Goal: Information Seeking & Learning: Learn about a topic

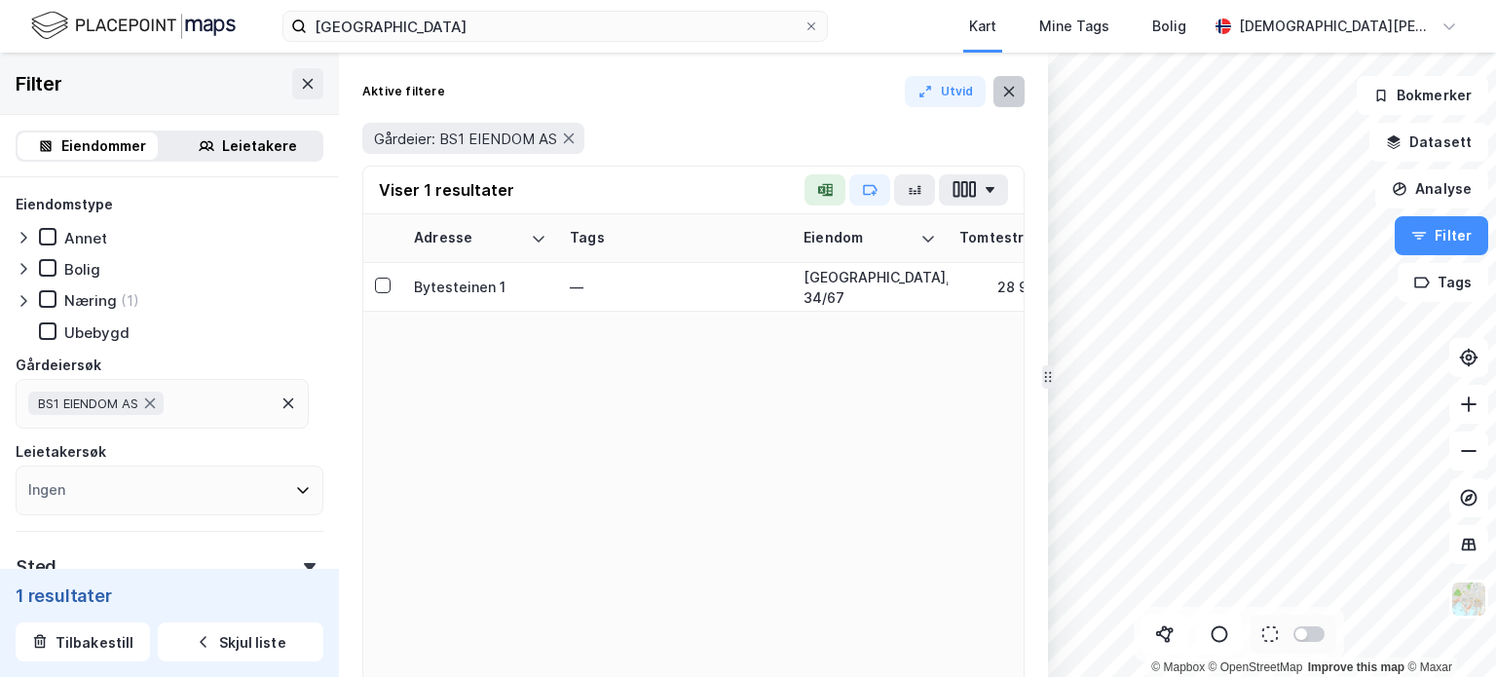
click at [1005, 90] on icon at bounding box center [1009, 92] width 16 height 16
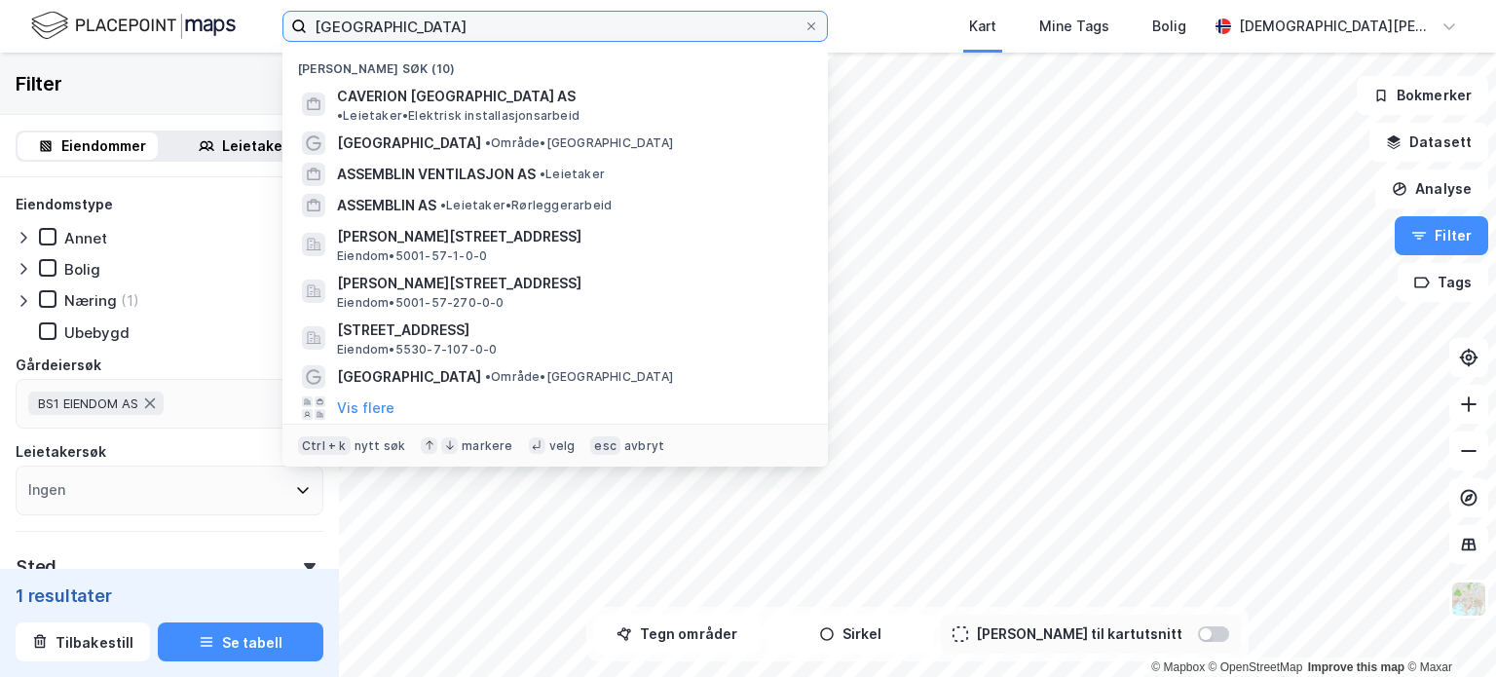
click at [569, 19] on input "[GEOGRAPHIC_DATA]" at bounding box center [555, 26] width 497 height 29
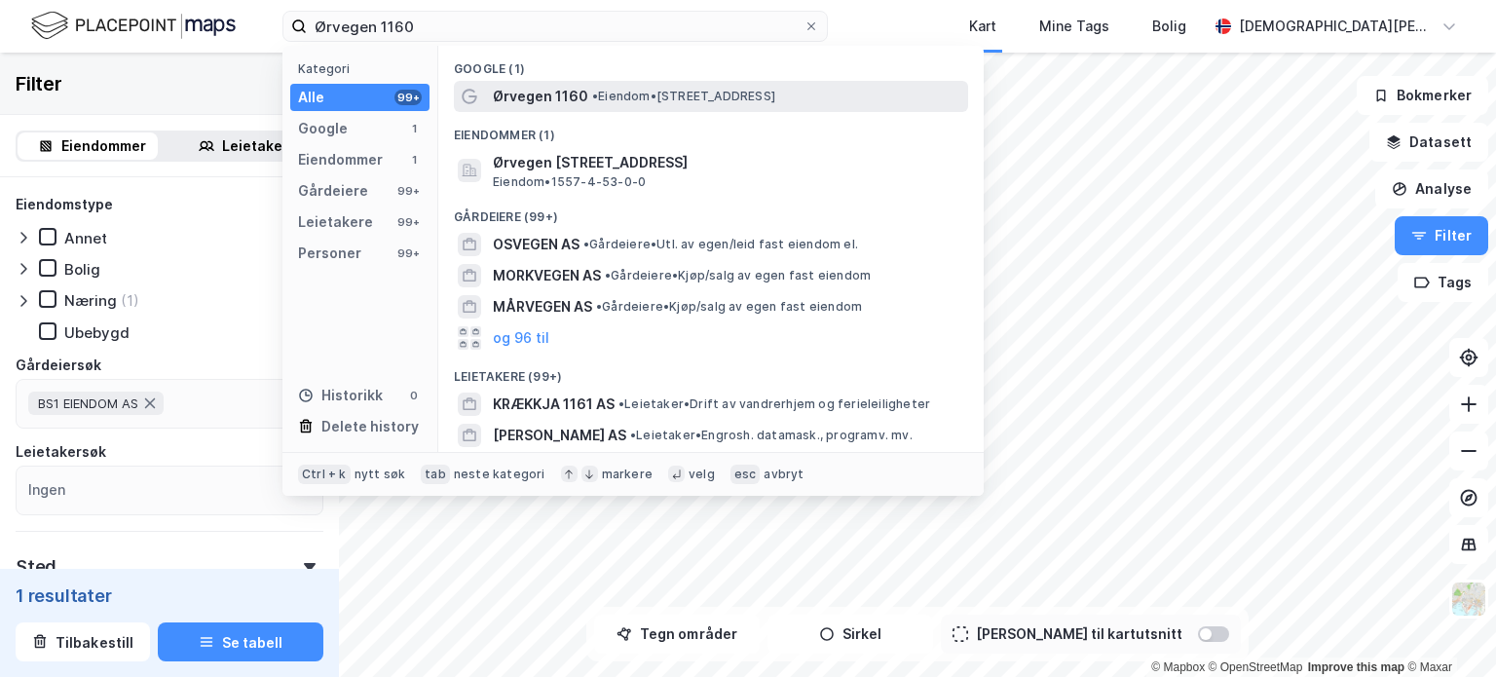
click at [539, 88] on span "Ørvegen 1160" at bounding box center [540, 96] width 95 height 23
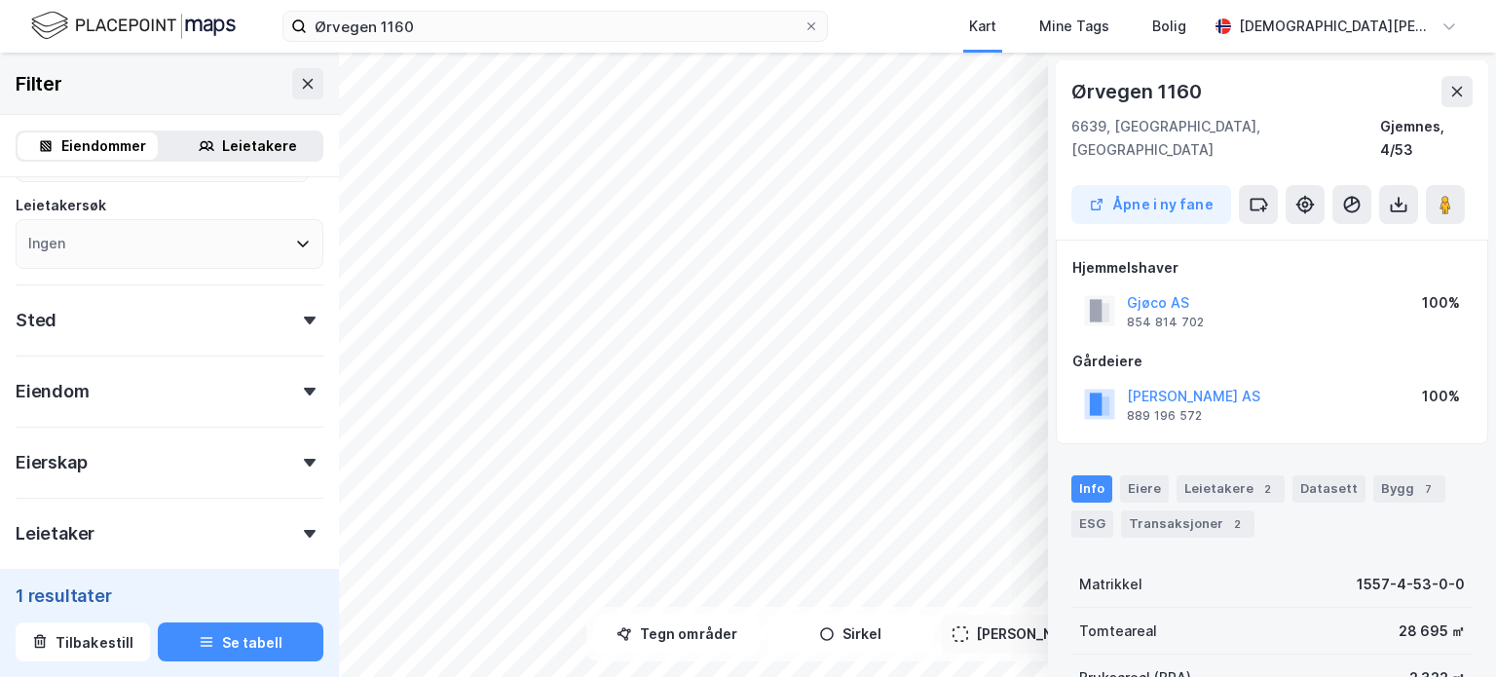
scroll to position [247, 0]
click at [161, 384] on div "Eiendom" at bounding box center [170, 382] width 308 height 56
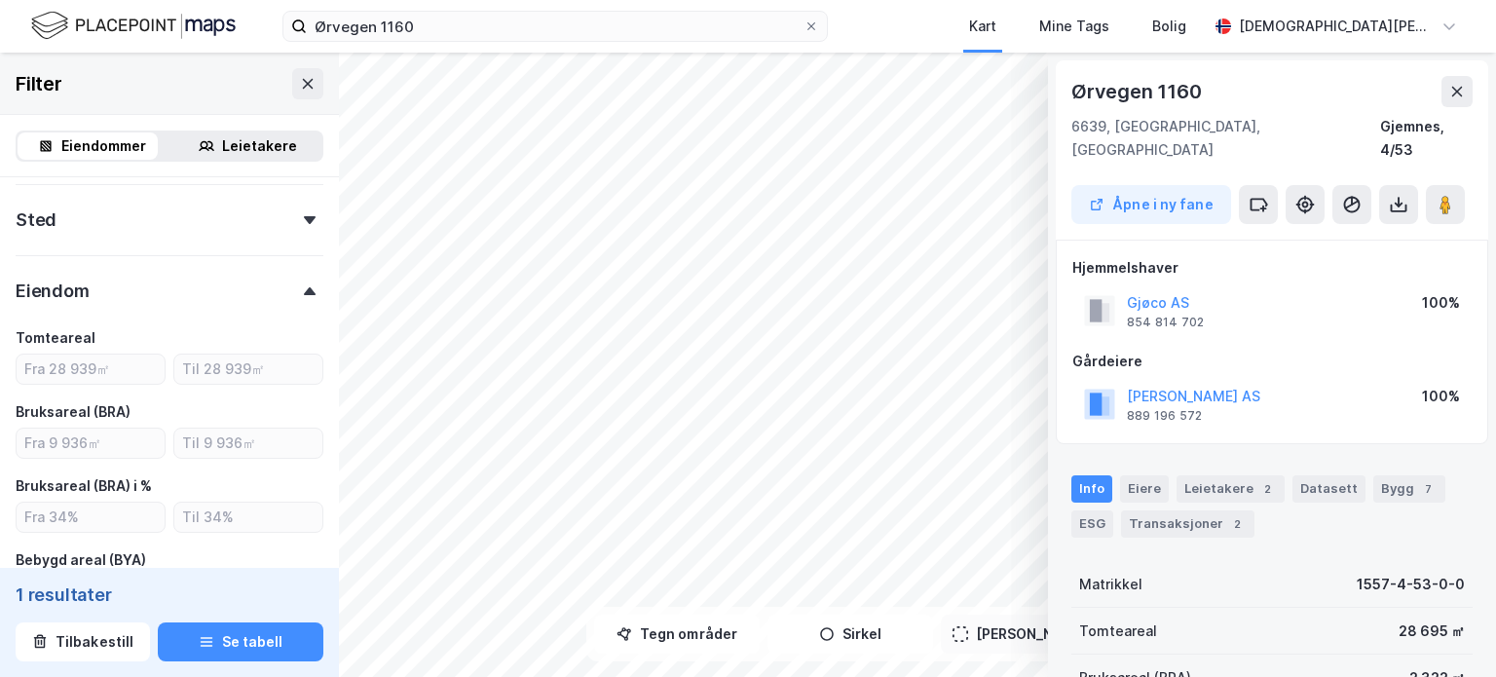
scroll to position [0, 0]
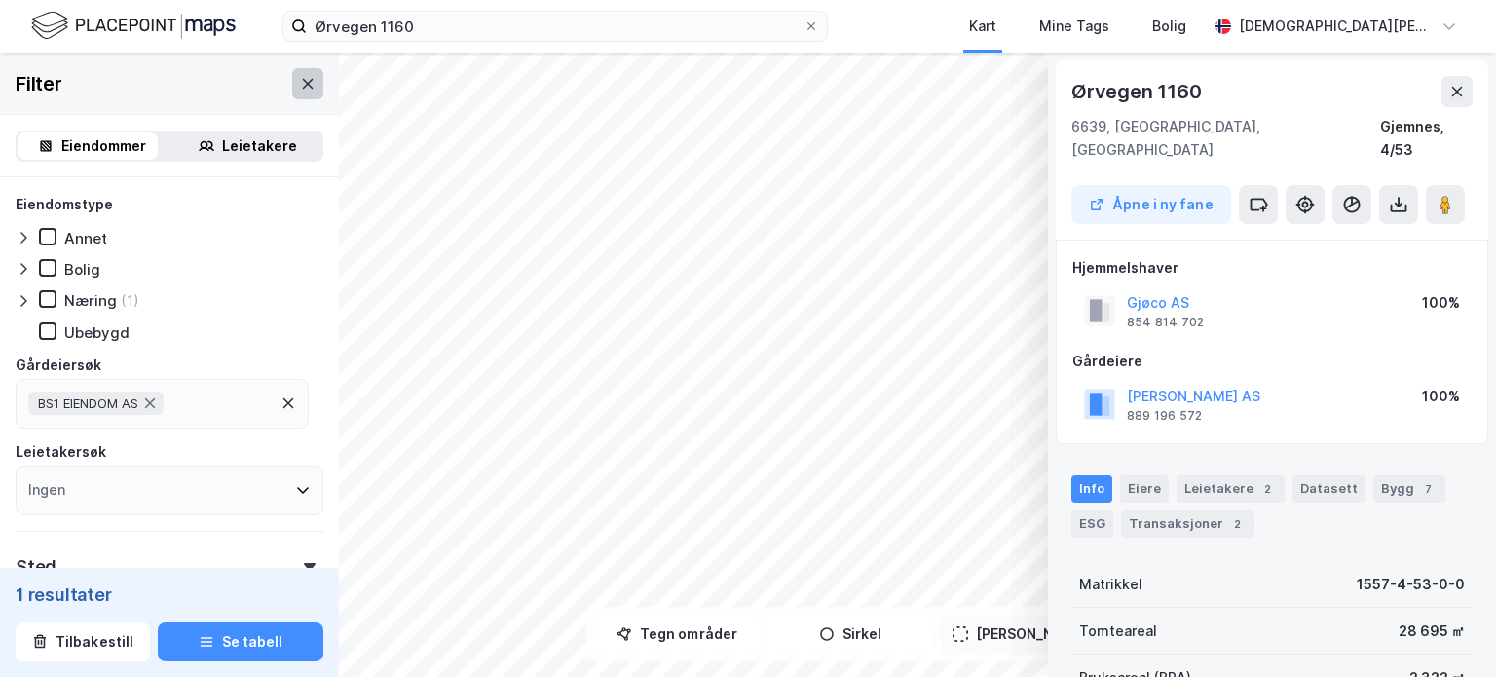
click at [300, 89] on icon at bounding box center [308, 84] width 16 height 16
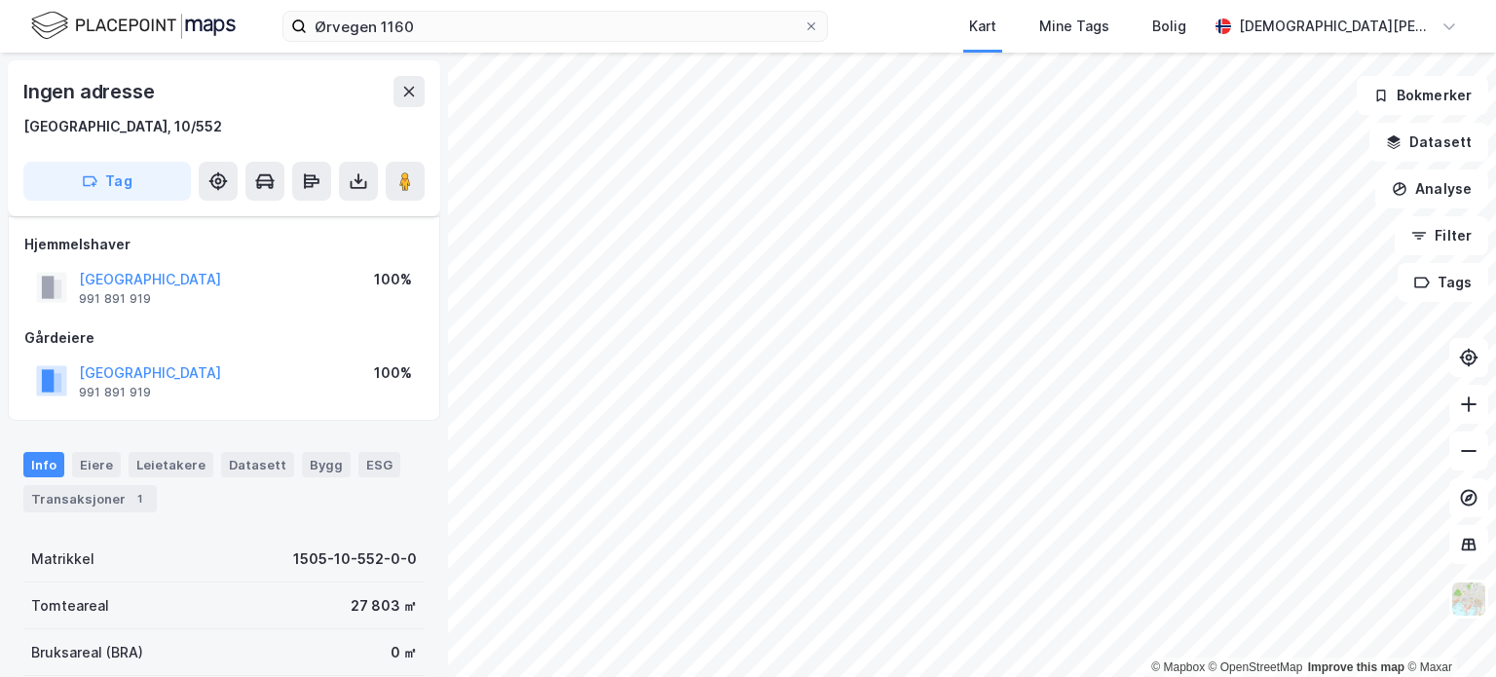
scroll to position [31, 0]
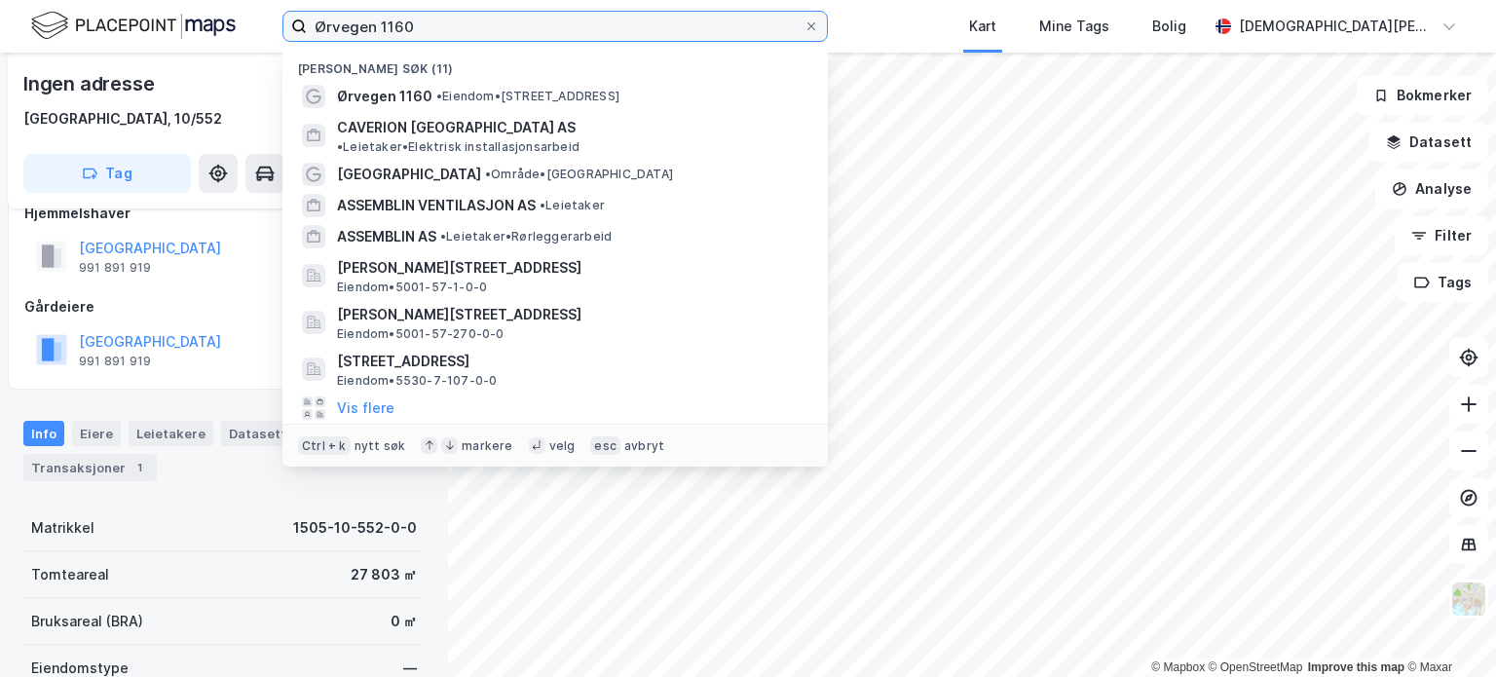
click at [539, 18] on input "Ørvegen 1160" at bounding box center [555, 26] width 497 height 29
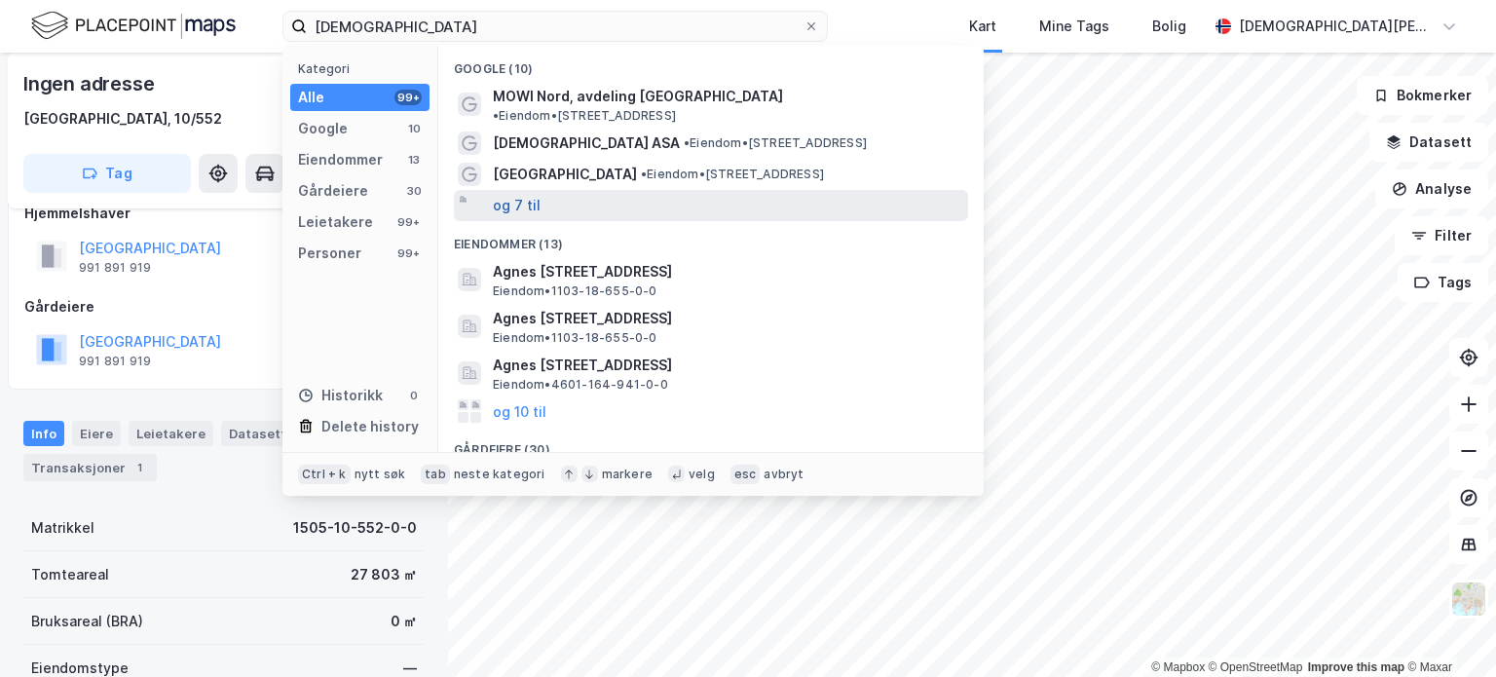
click at [518, 194] on button "og 7 til" at bounding box center [517, 205] width 48 height 23
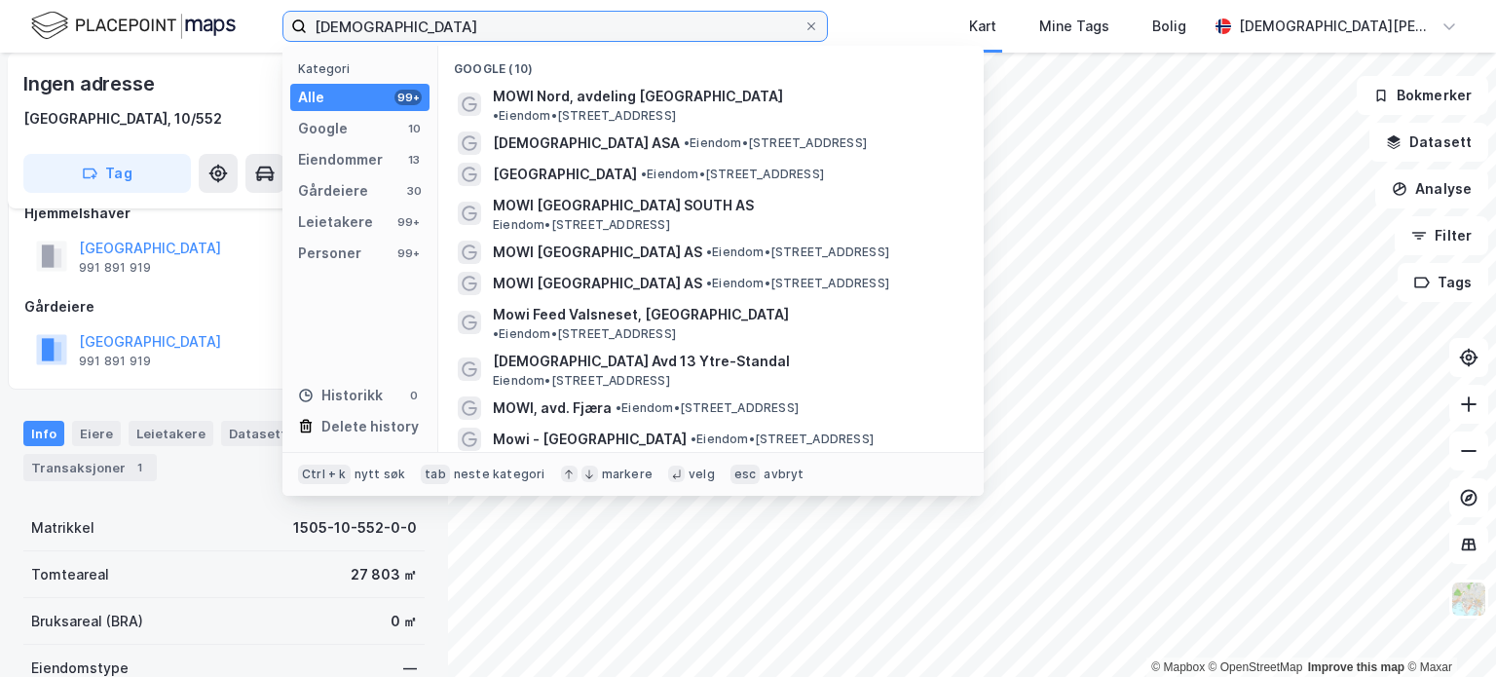
click at [699, 24] on input "[DEMOGRAPHIC_DATA]" at bounding box center [555, 26] width 497 height 29
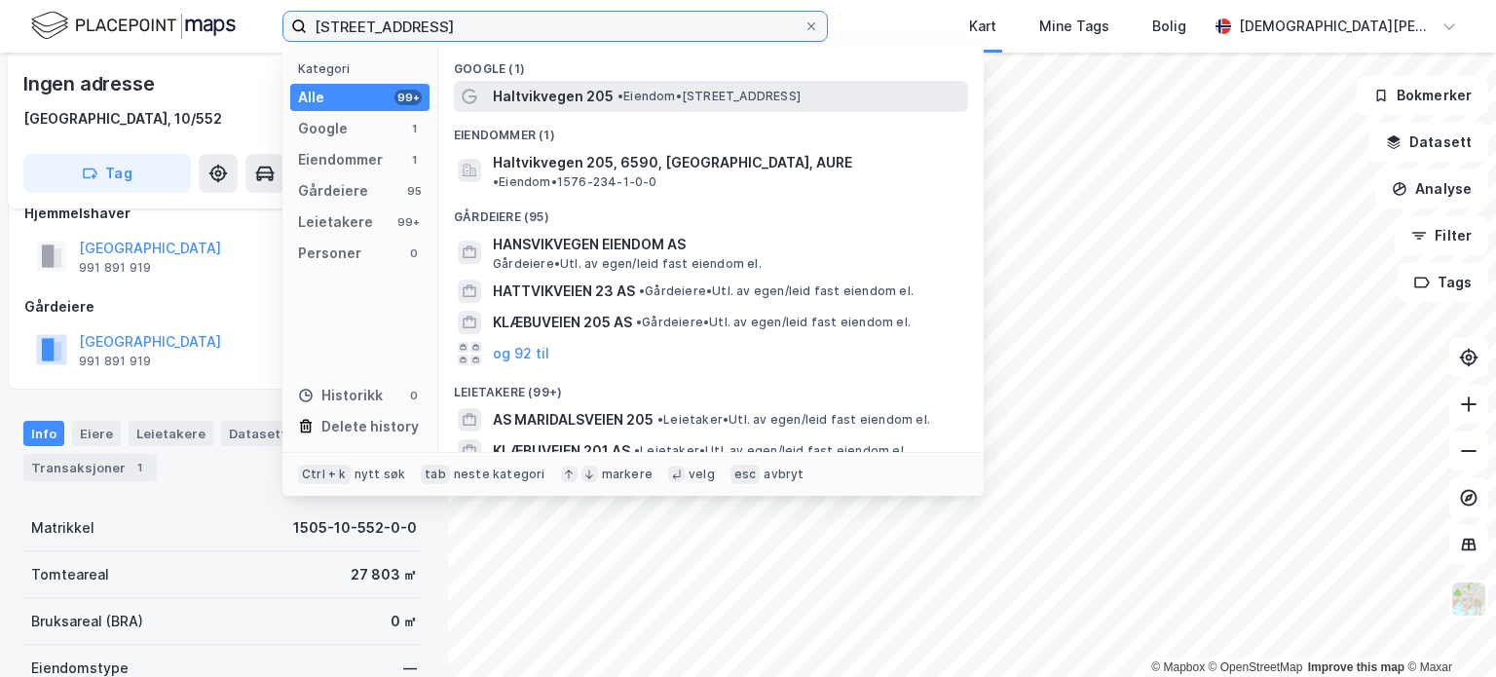
type input "[STREET_ADDRESS]"
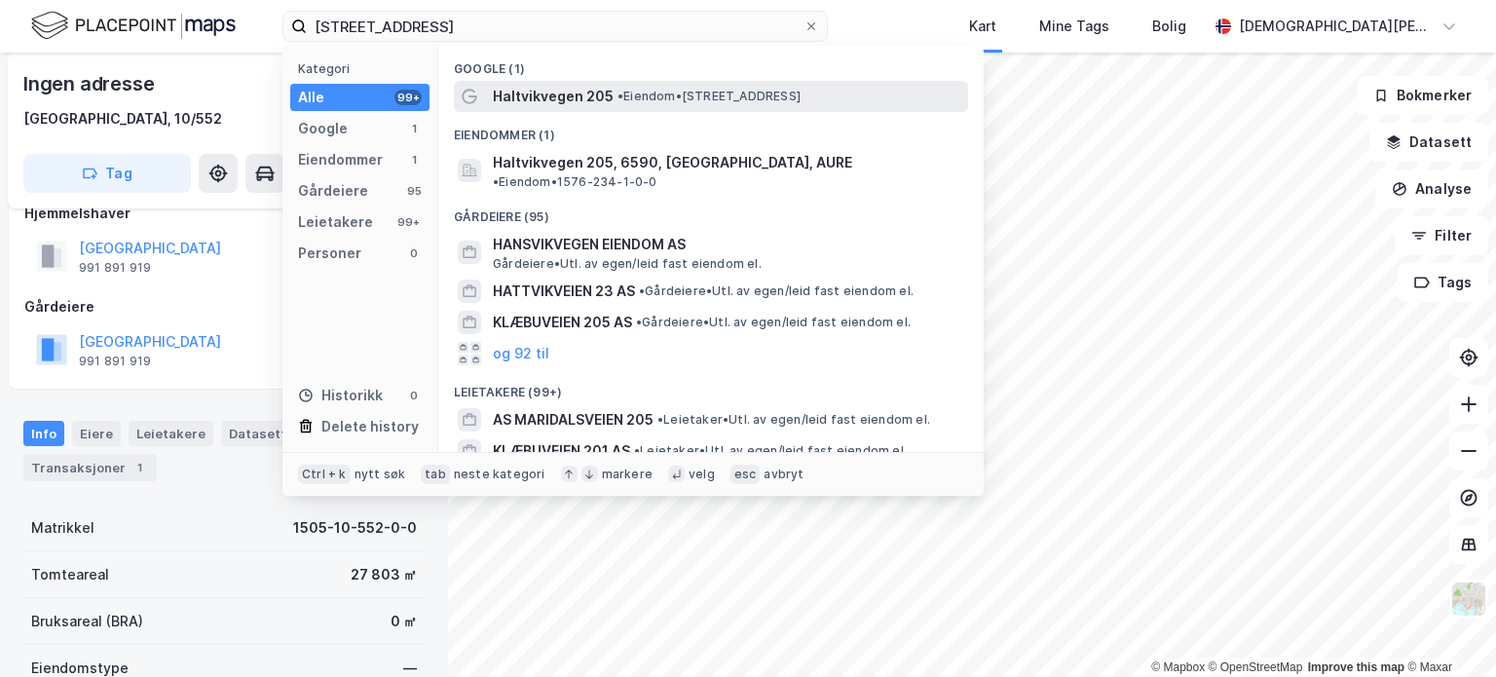
click at [639, 89] on span "• Eiendom • [STREET_ADDRESS]" at bounding box center [708, 97] width 183 height 16
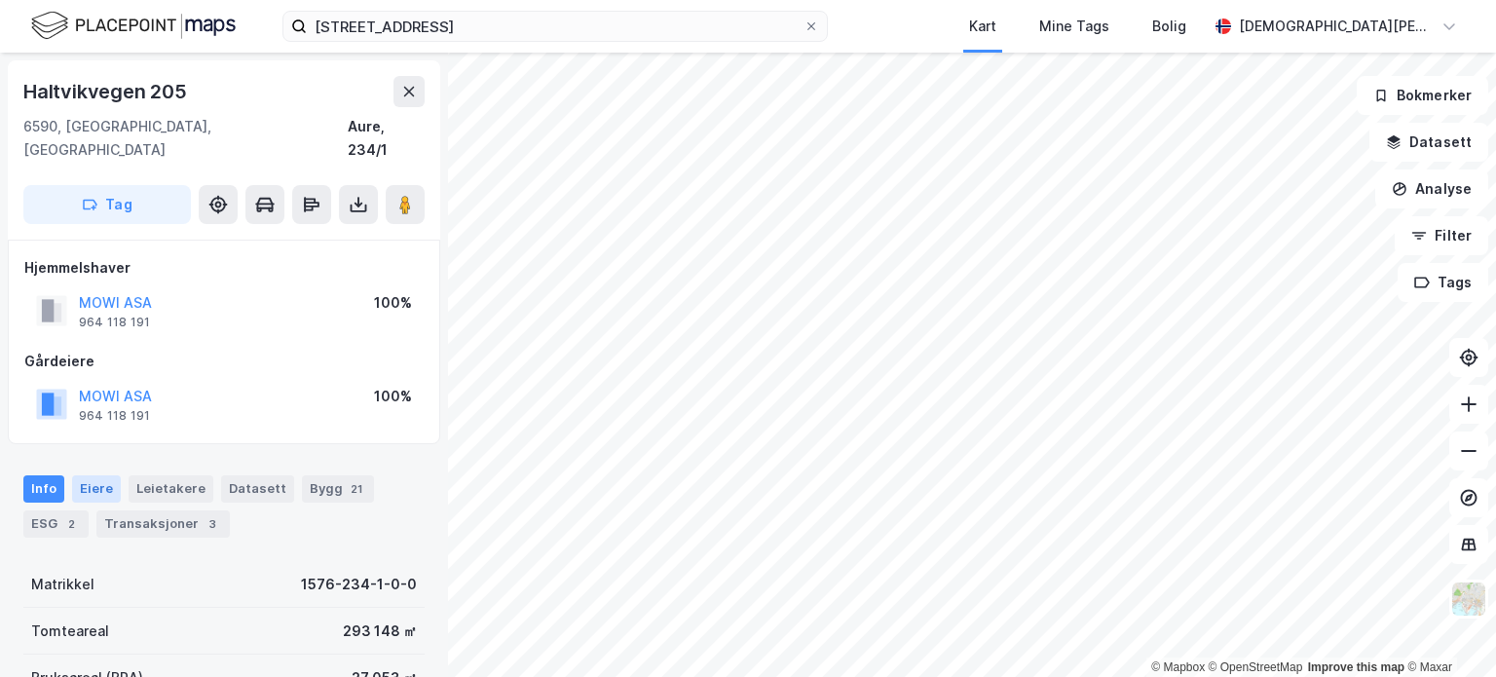
click at [91, 475] on div "Eiere" at bounding box center [96, 488] width 49 height 27
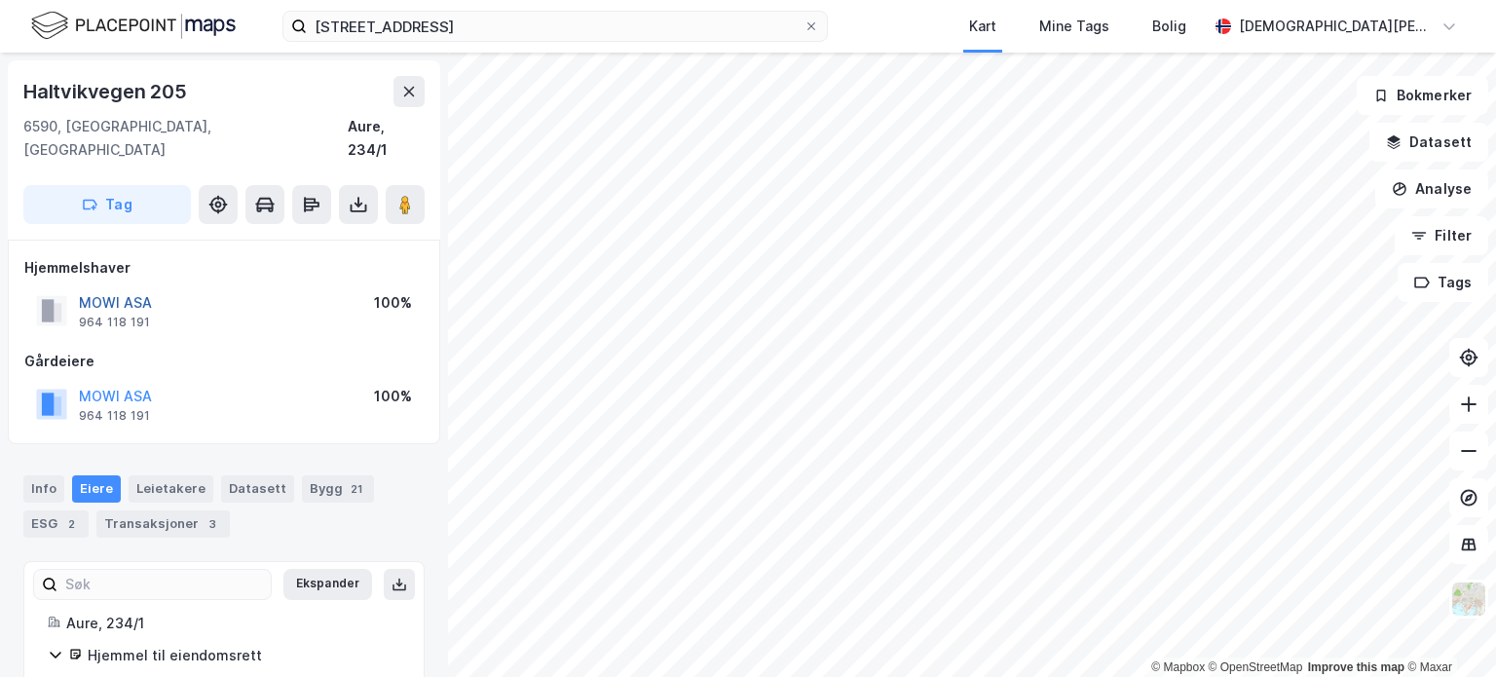
click at [0, 0] on button "MOWI ASA" at bounding box center [0, 0] width 0 height 0
click at [815, 22] on icon at bounding box center [811, 26] width 12 height 12
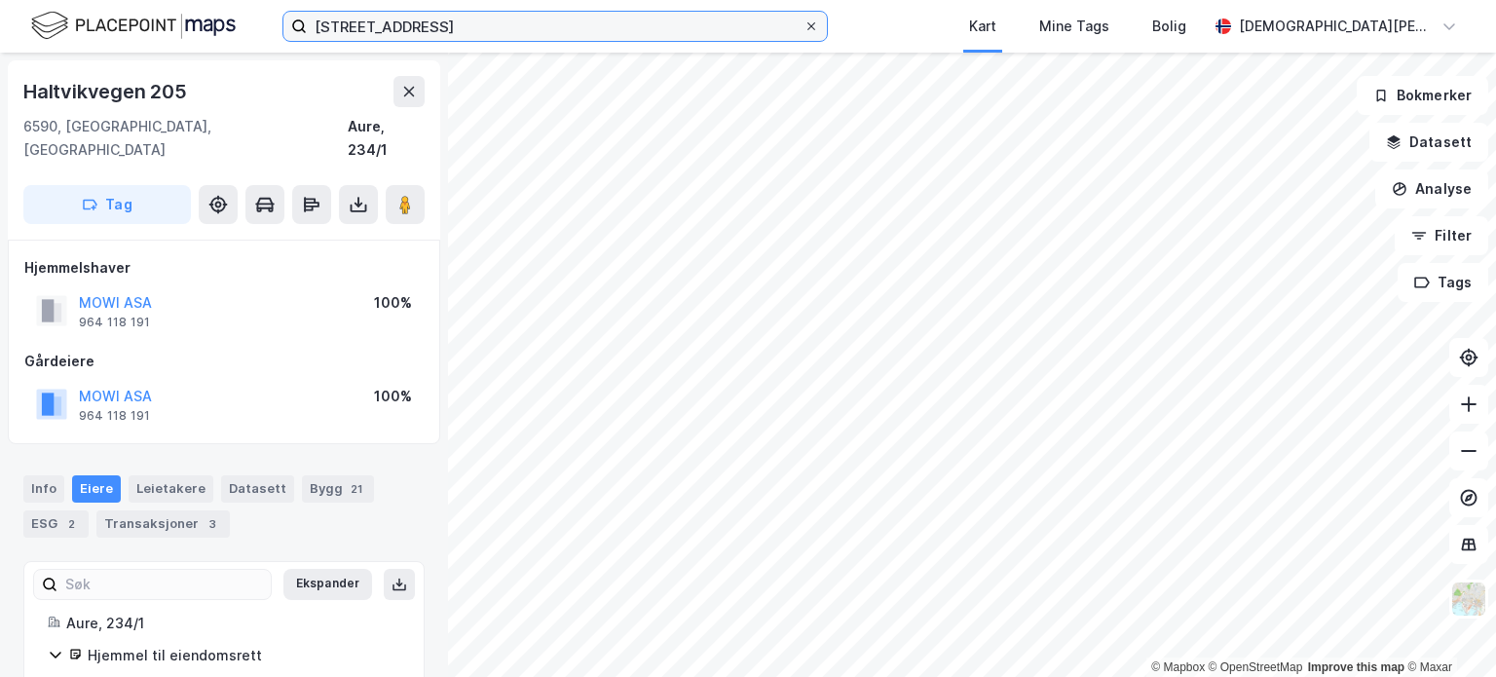
click at [803, 22] on input "[STREET_ADDRESS]" at bounding box center [555, 26] width 497 height 29
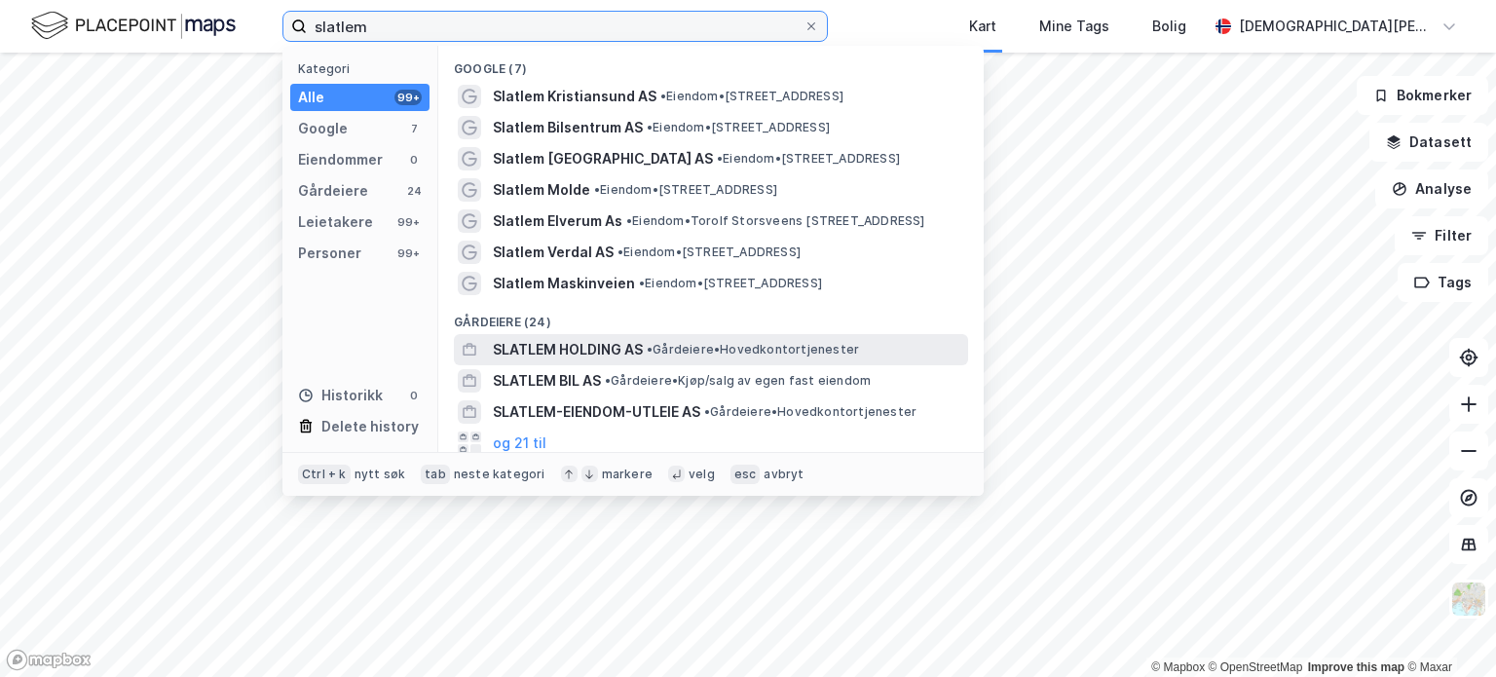
type input "slatlem"
click at [555, 347] on span "SLATLEM HOLDING AS" at bounding box center [568, 349] width 150 height 23
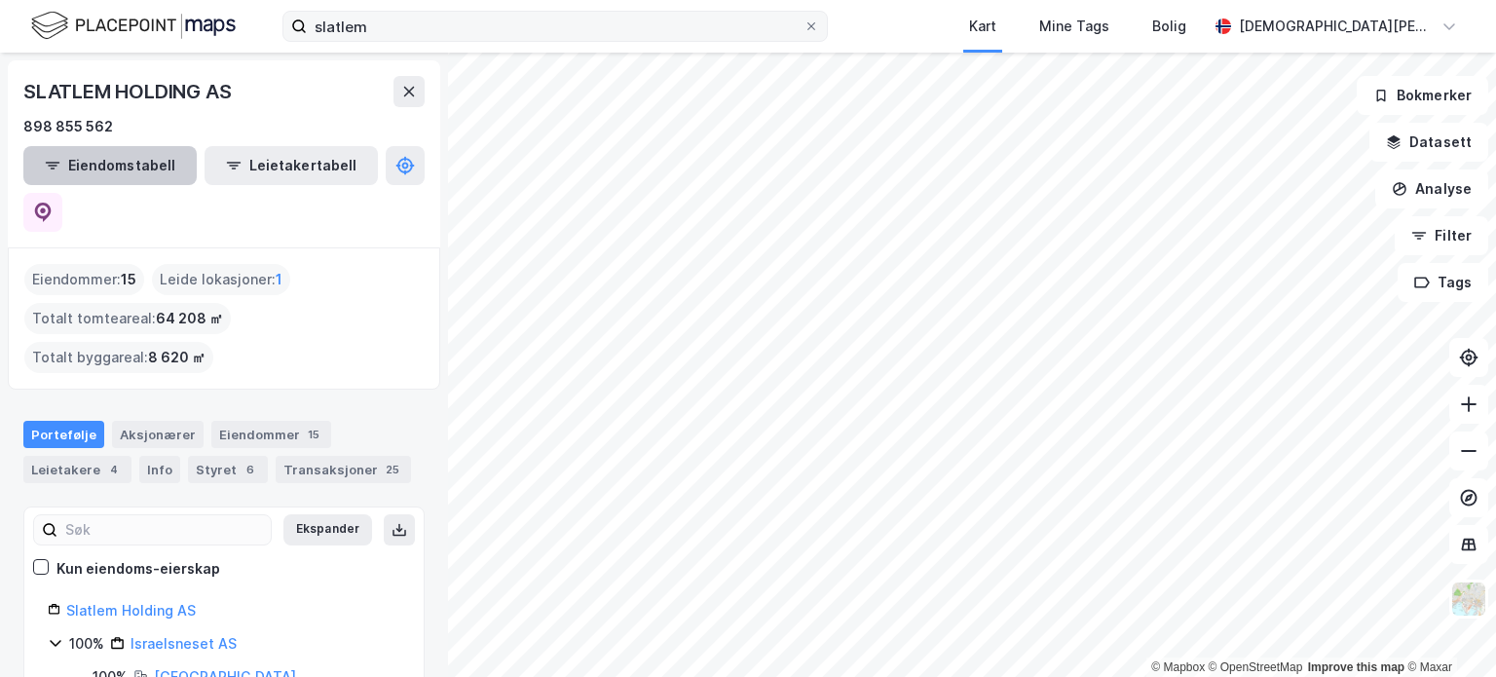
click at [99, 155] on button "Eiendomstabell" at bounding box center [109, 165] width 173 height 39
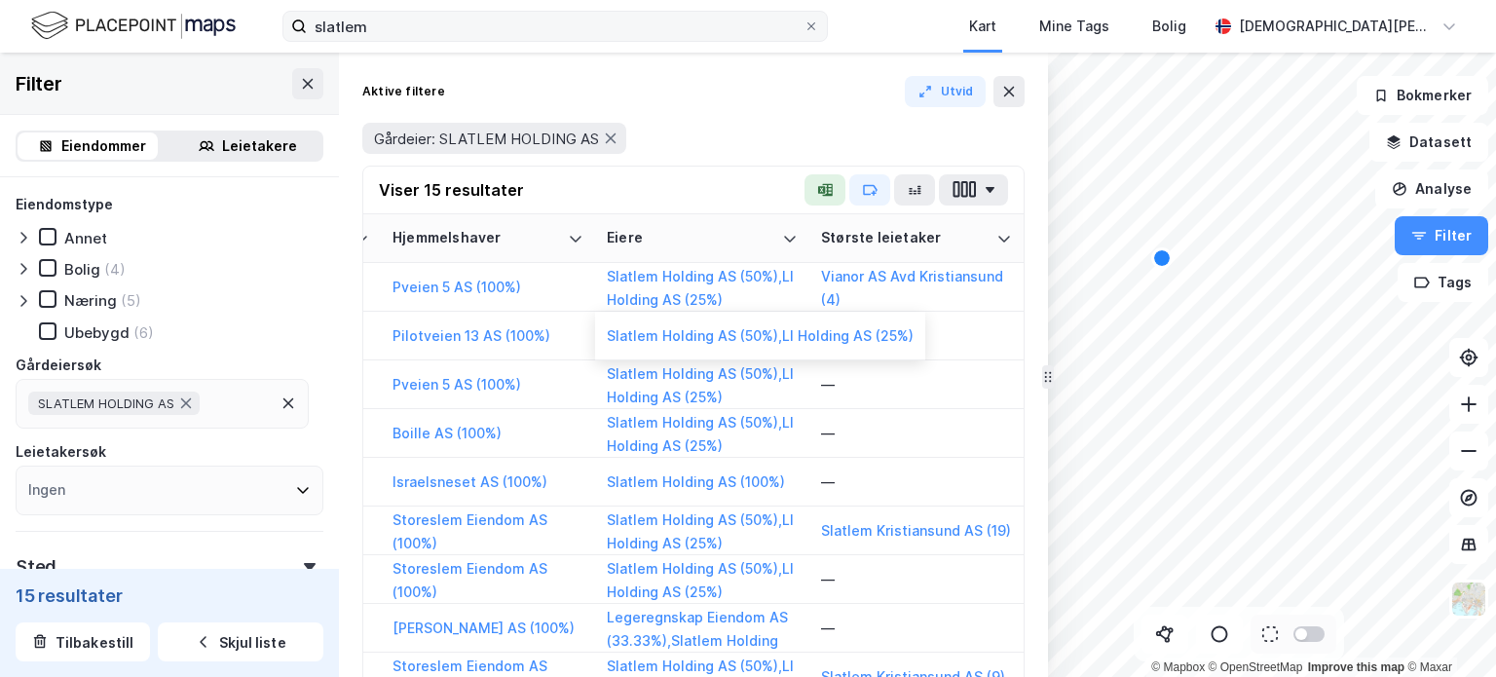
scroll to position [307, 3511]
click at [815, 18] on label "slatlem" at bounding box center [554, 26] width 545 height 31
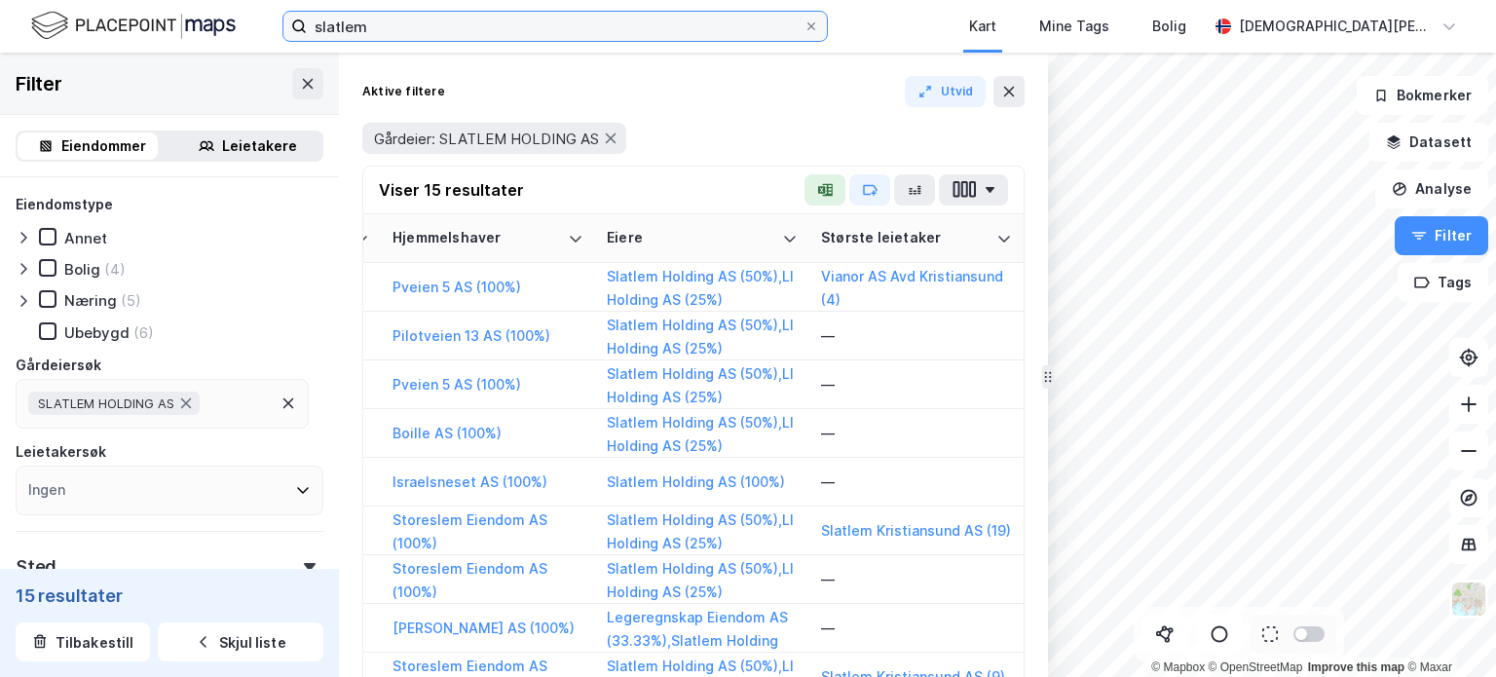
click at [803, 18] on input "slatlem" at bounding box center [555, 26] width 497 height 29
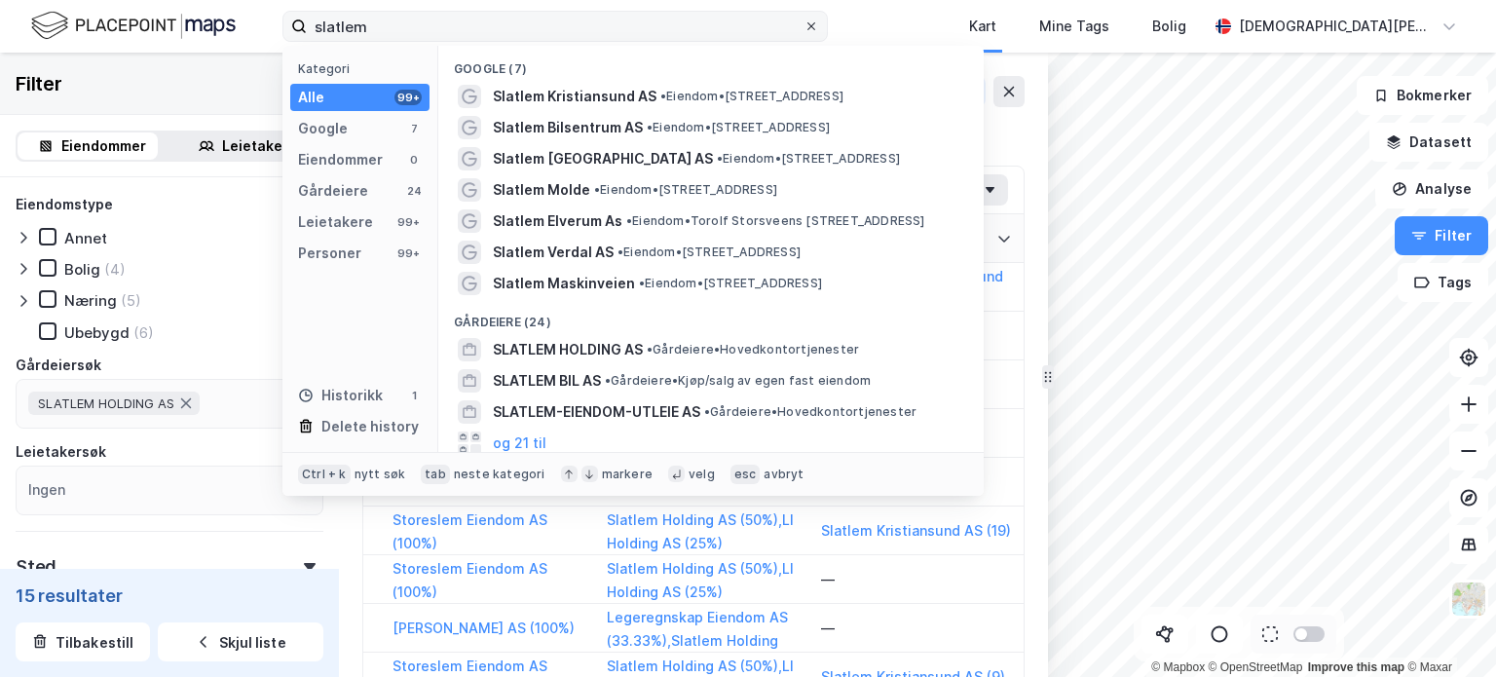
click at [814, 24] on icon at bounding box center [811, 26] width 12 height 12
click at [803, 24] on input "slatlem" at bounding box center [555, 26] width 497 height 29
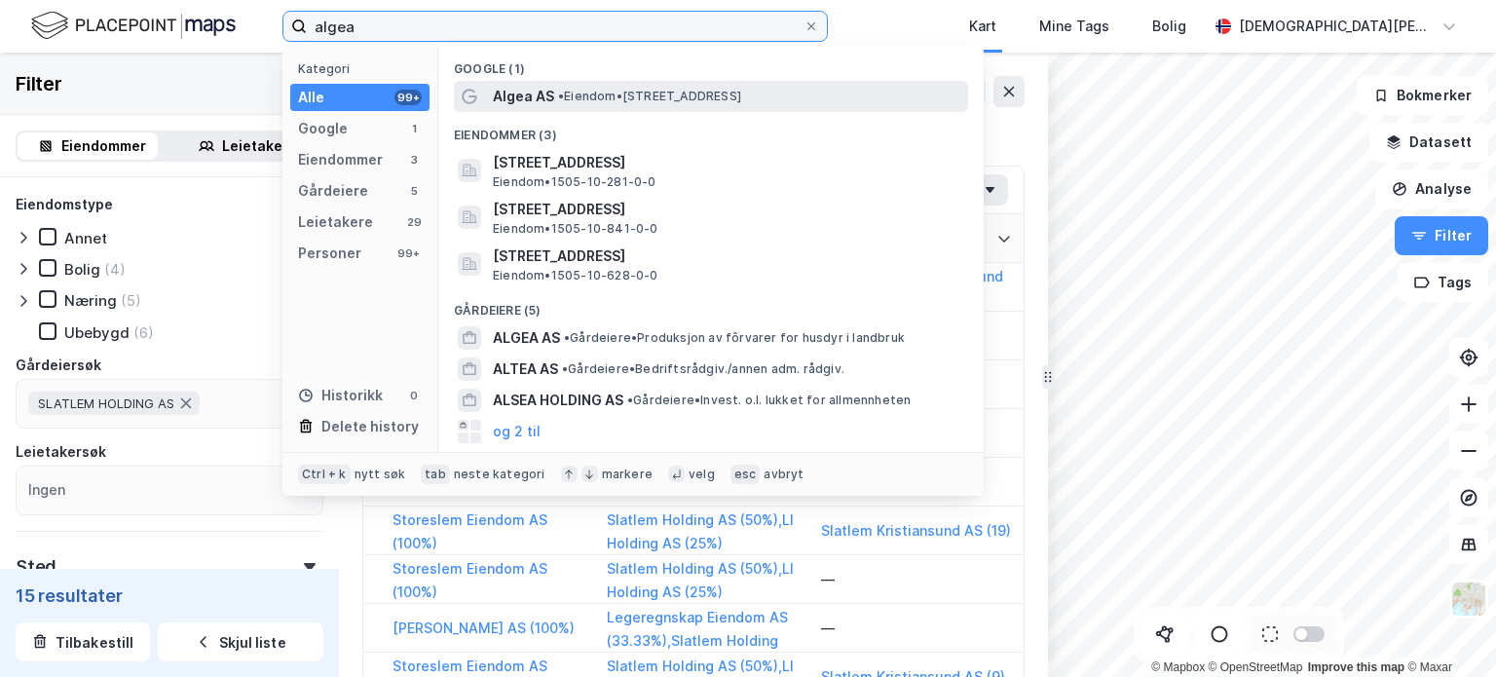
type input "algea"
click at [650, 93] on span "• Eiendom • [STREET_ADDRESS]" at bounding box center [649, 97] width 183 height 16
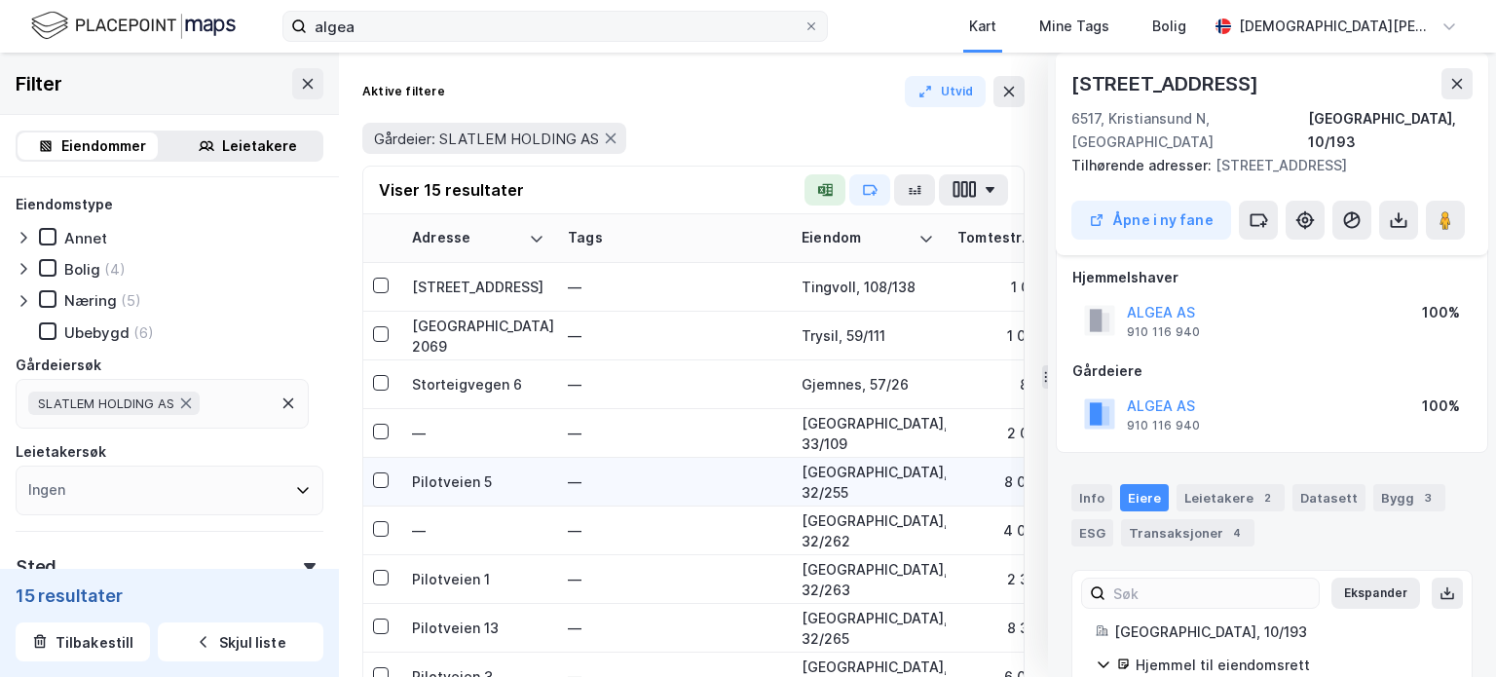
scroll to position [0, 8]
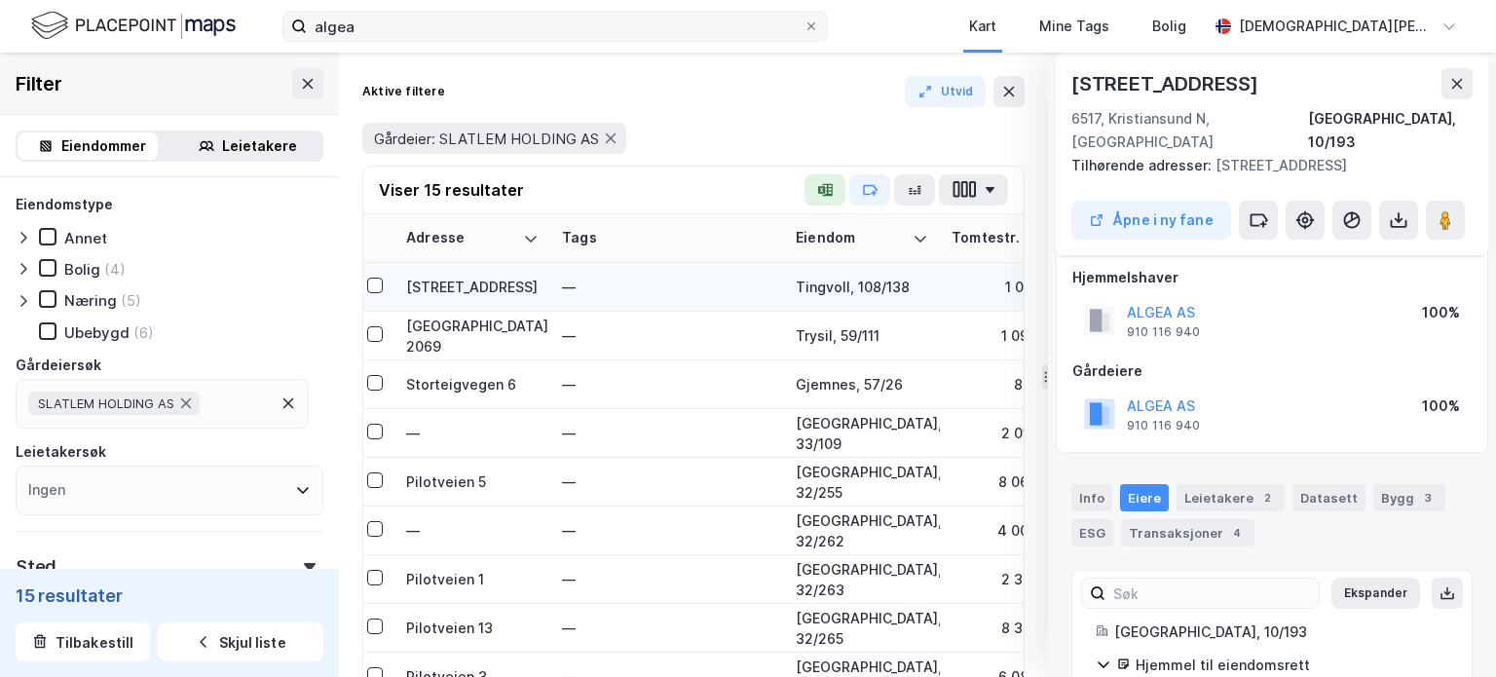
click at [852, 287] on div "Tingvoll, 108/138" at bounding box center [862, 287] width 132 height 20
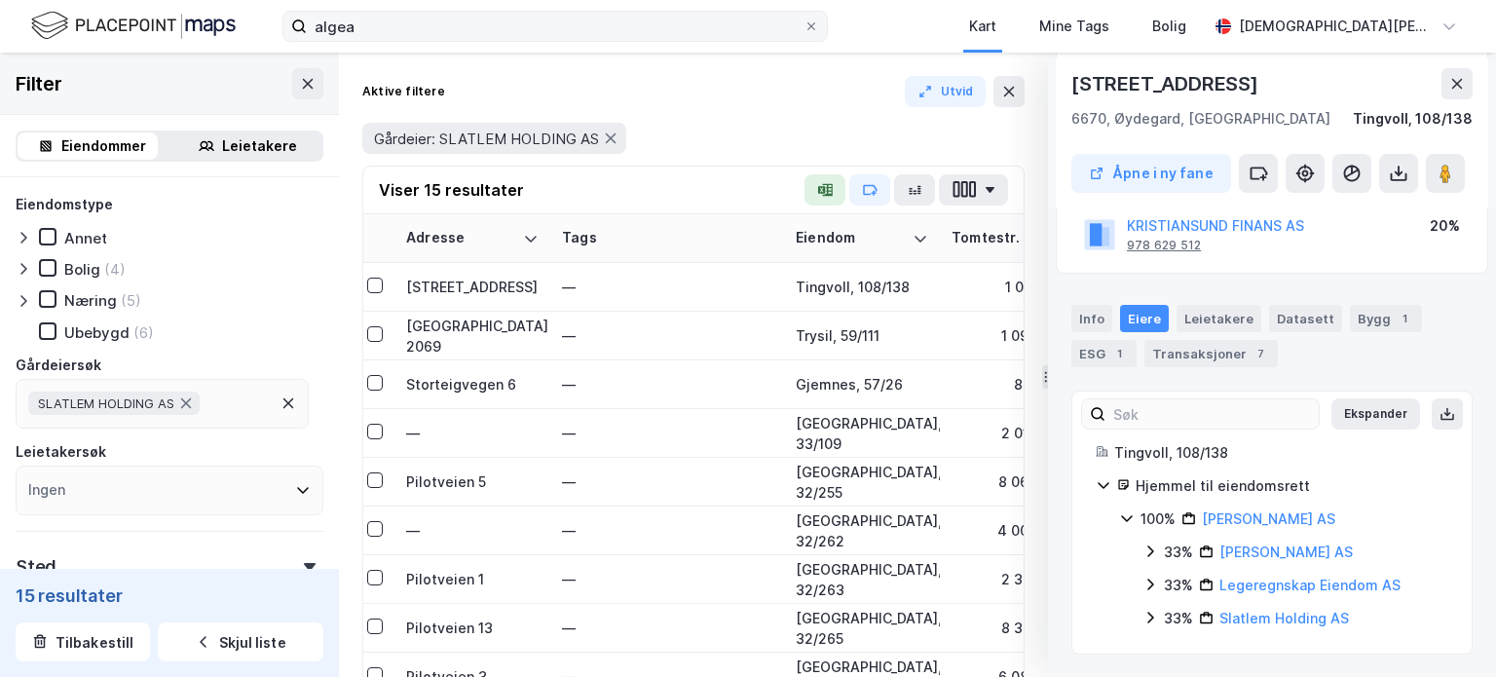
scroll to position [0, 0]
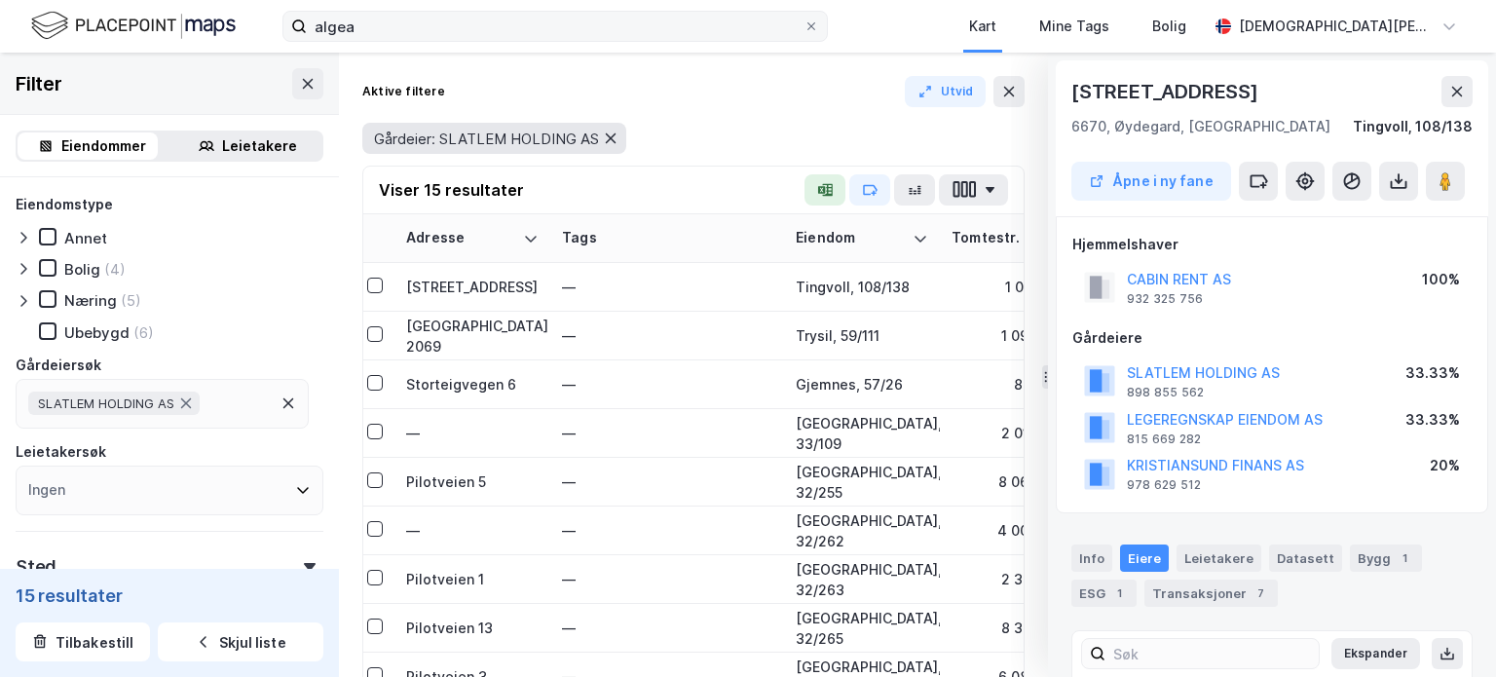
click at [611, 136] on icon at bounding box center [611, 138] width 11 height 10
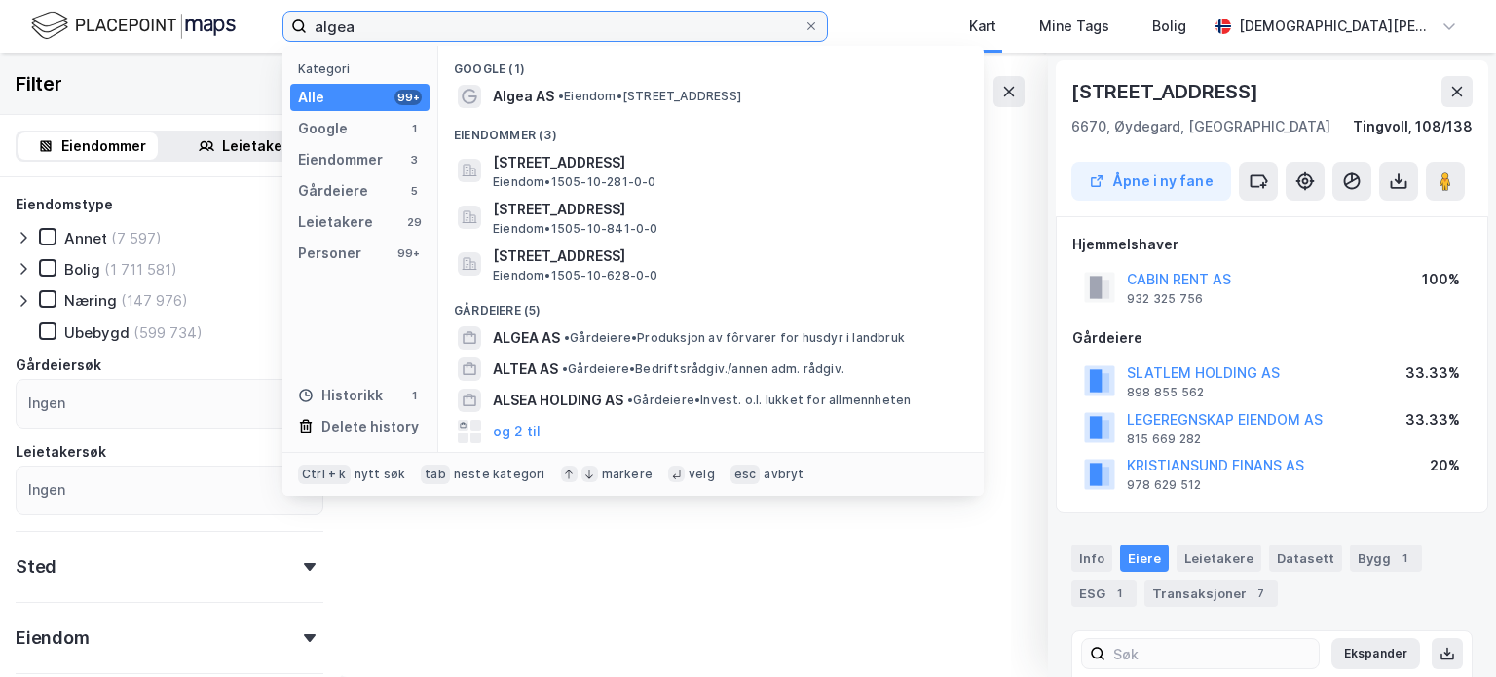
click at [481, 19] on input "algea" at bounding box center [555, 26] width 497 height 29
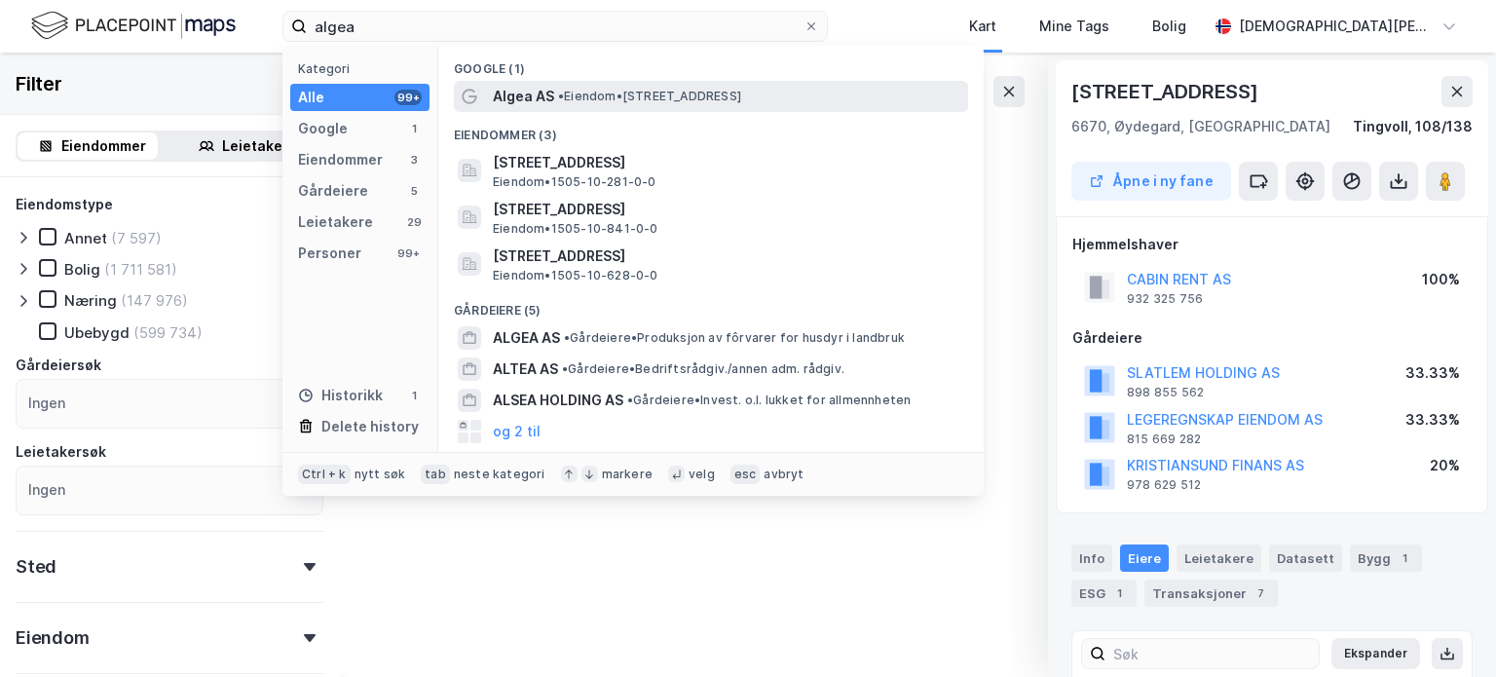
click at [530, 96] on span "Algea AS" at bounding box center [523, 96] width 61 height 23
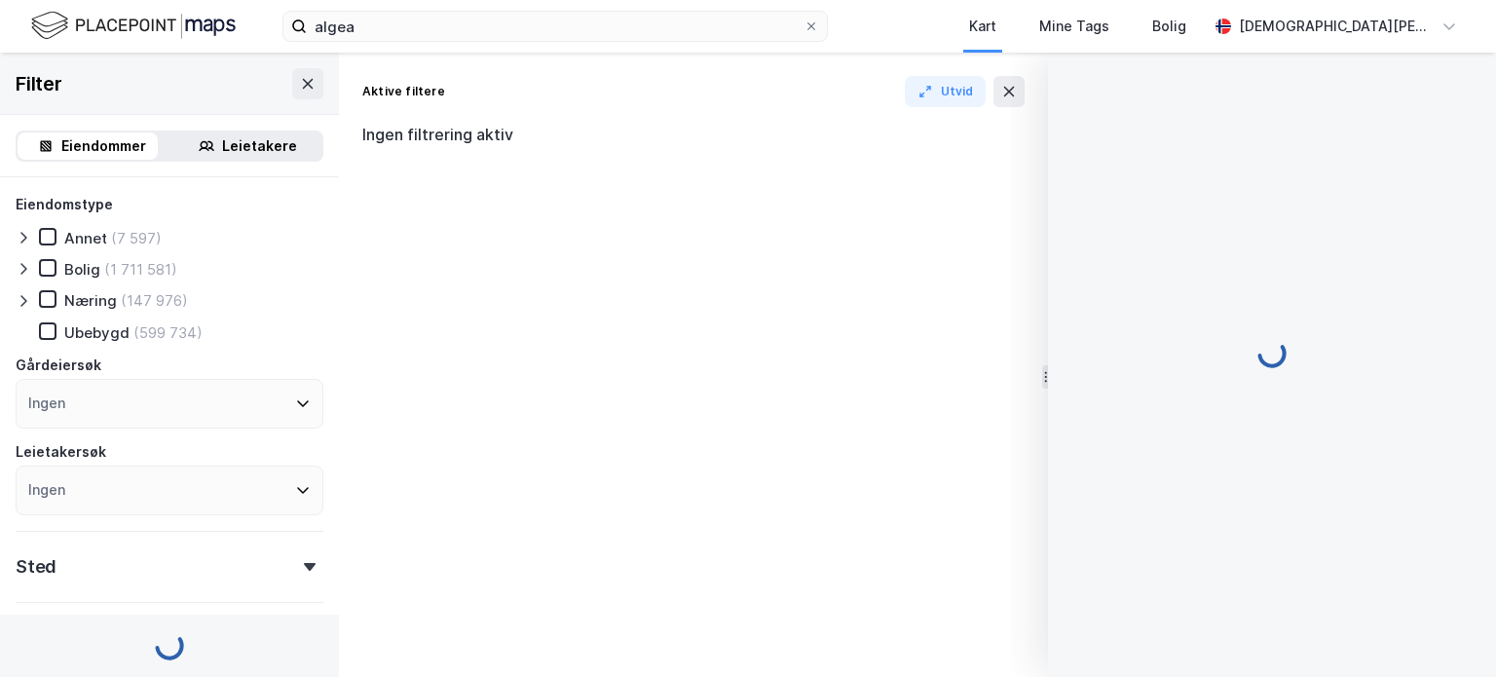
scroll to position [11, 0]
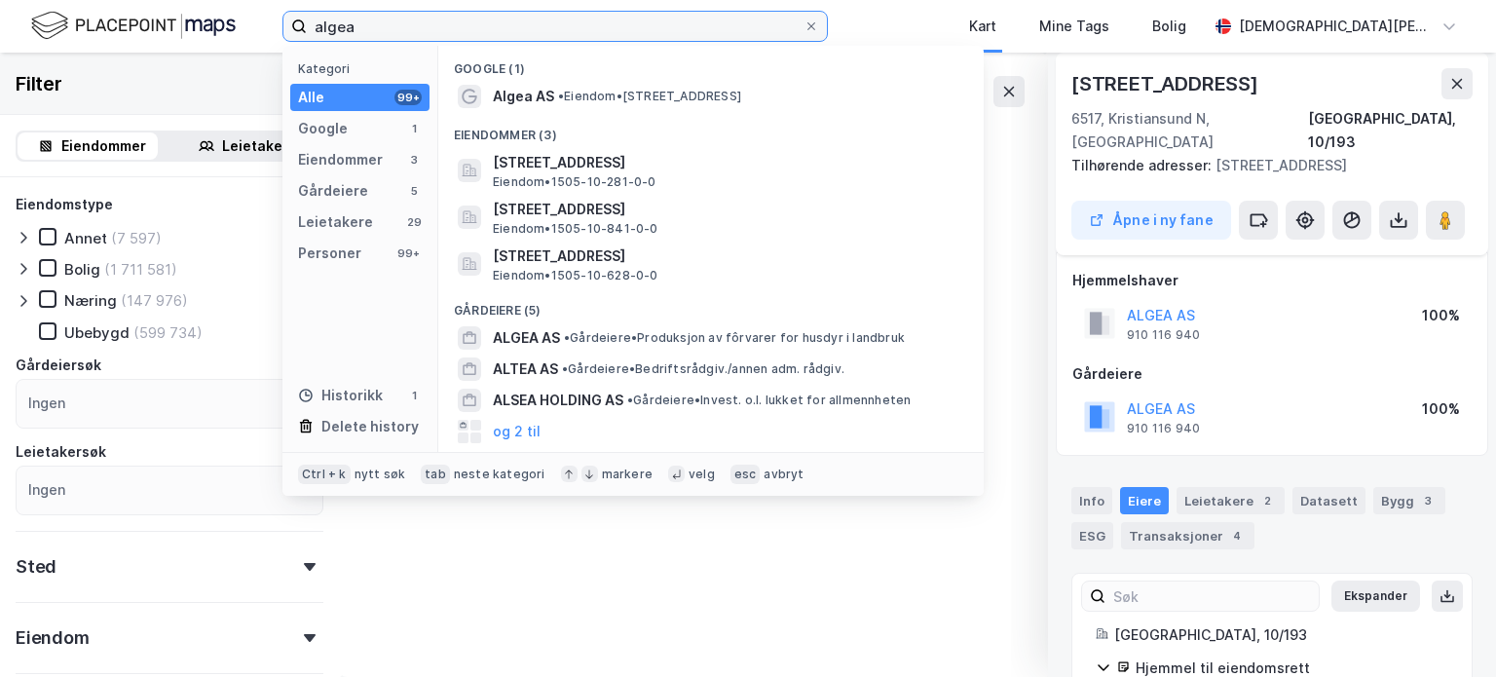
click at [410, 20] on input "algea" at bounding box center [555, 26] width 497 height 29
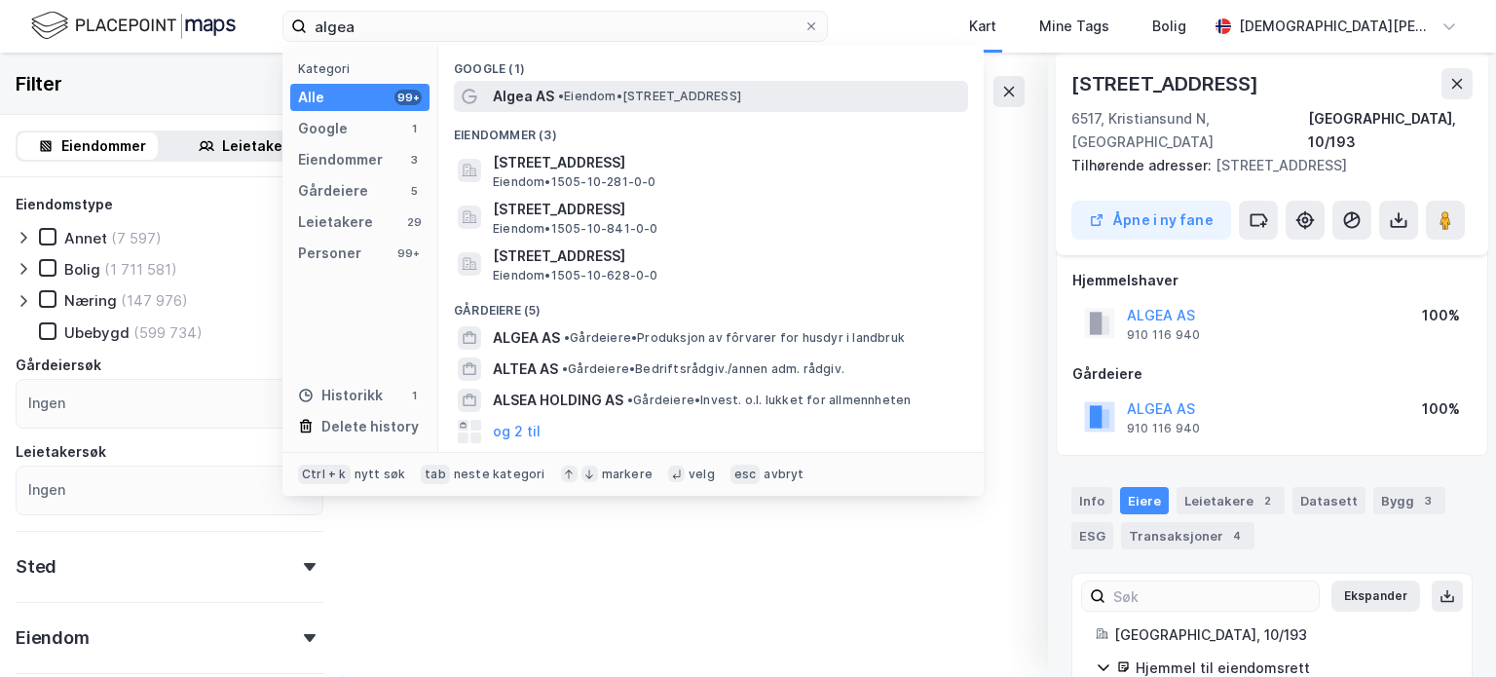
click at [506, 96] on span "Algea AS" at bounding box center [523, 96] width 61 height 23
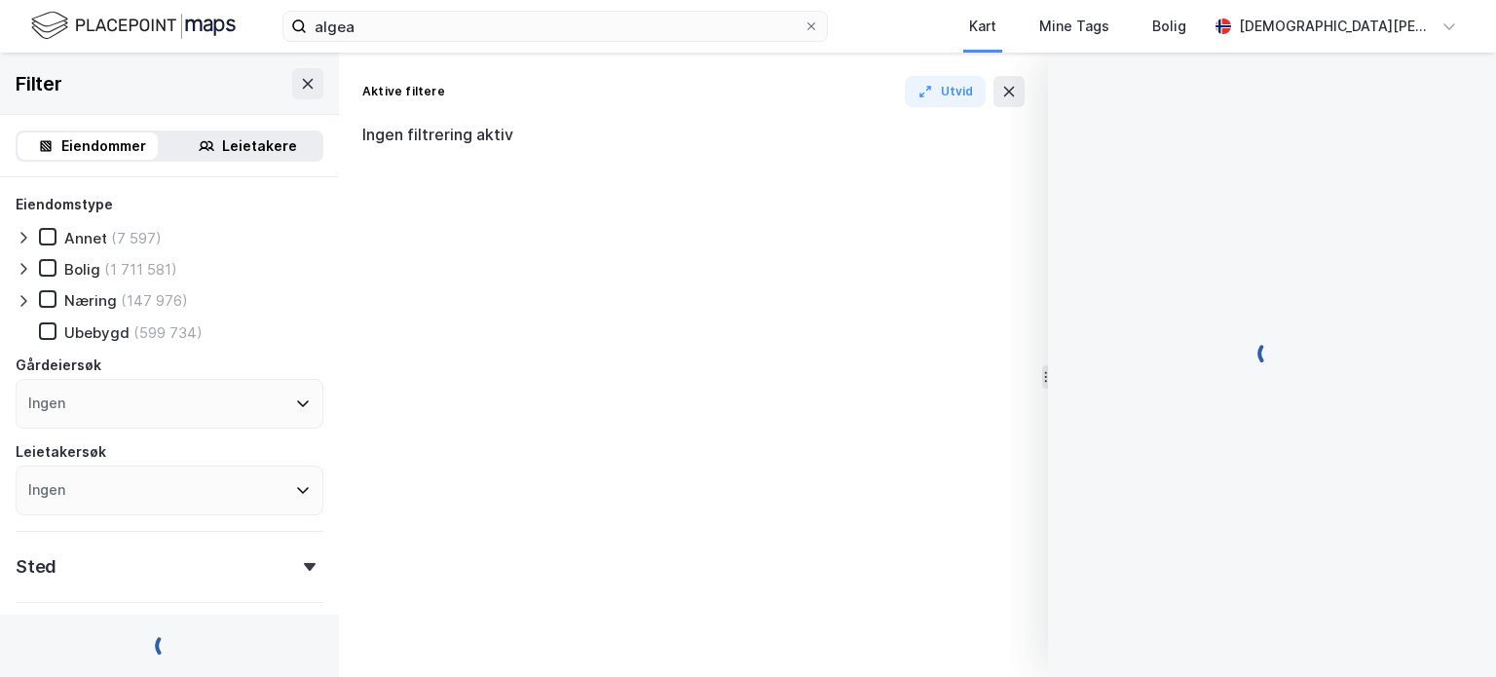
scroll to position [11, 0]
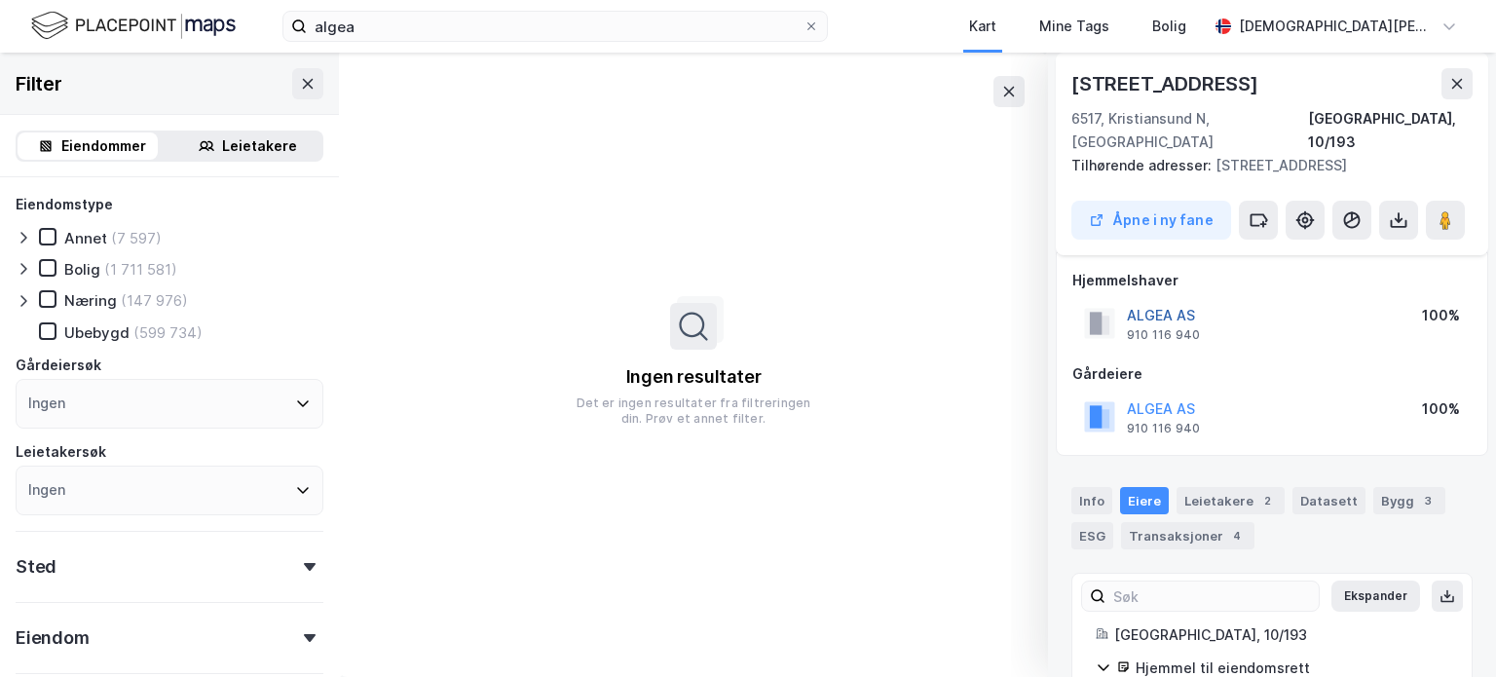
click at [0, 0] on button "ALGEA AS" at bounding box center [0, 0] width 0 height 0
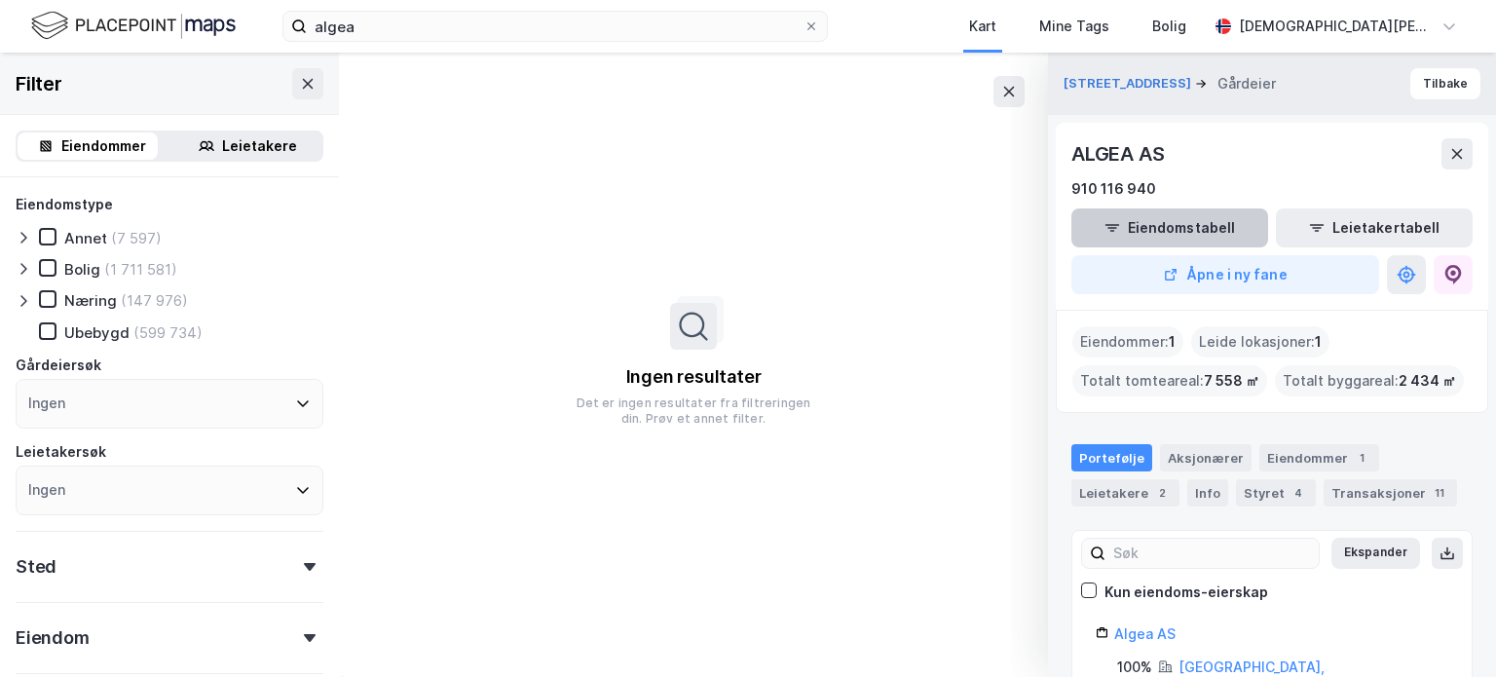
click at [1159, 229] on button "Eiendomstabell" at bounding box center [1169, 227] width 197 height 39
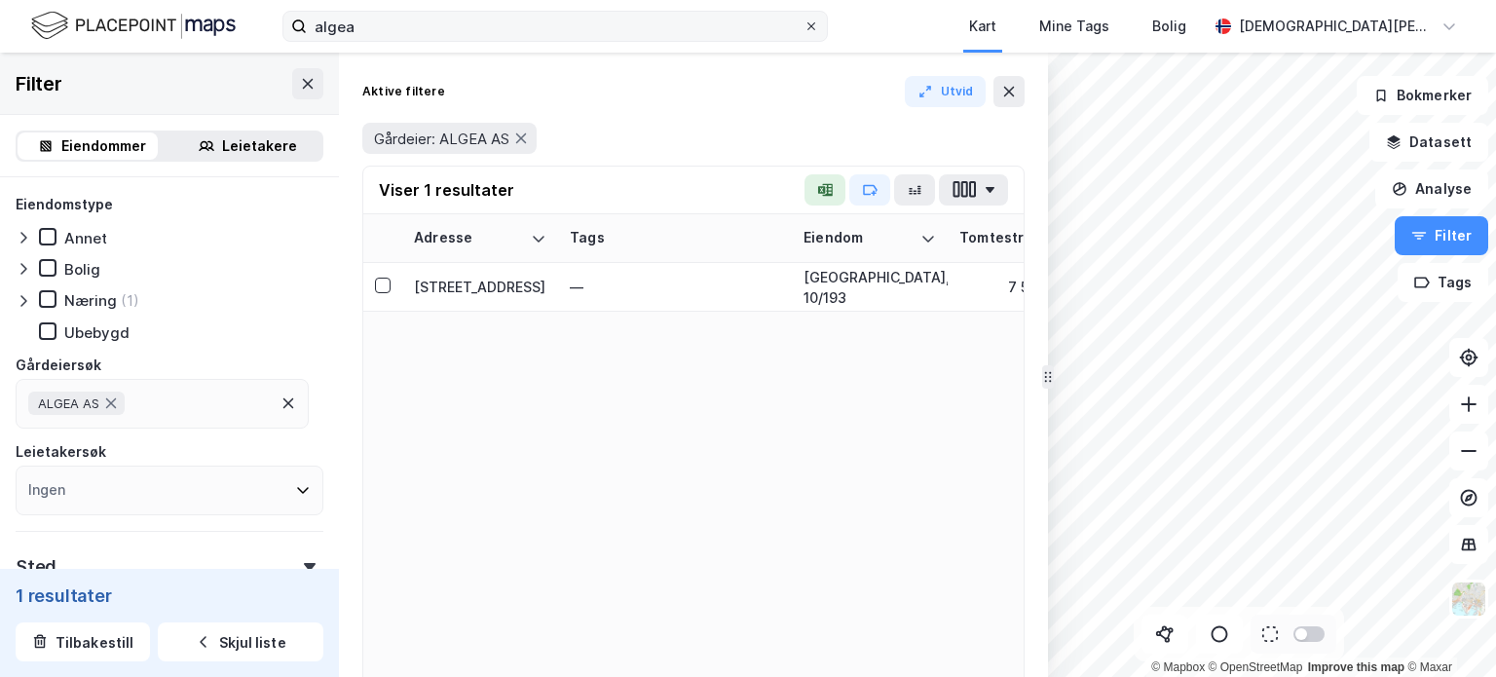
click at [811, 27] on icon at bounding box center [811, 26] width 12 height 12
click at [803, 27] on input "algea" at bounding box center [555, 26] width 497 height 29
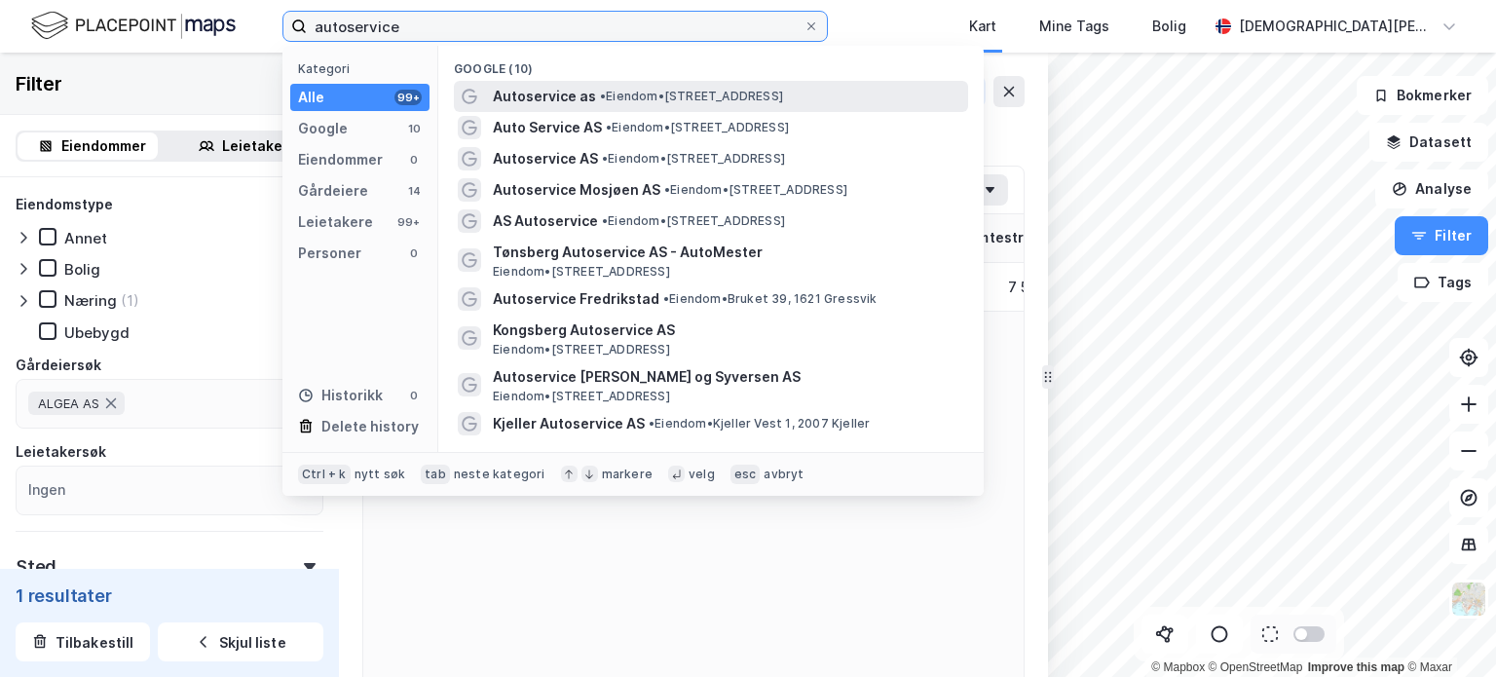
type input "autoservice"
click at [624, 89] on span "• Eiendom • [STREET_ADDRESS]" at bounding box center [691, 97] width 183 height 16
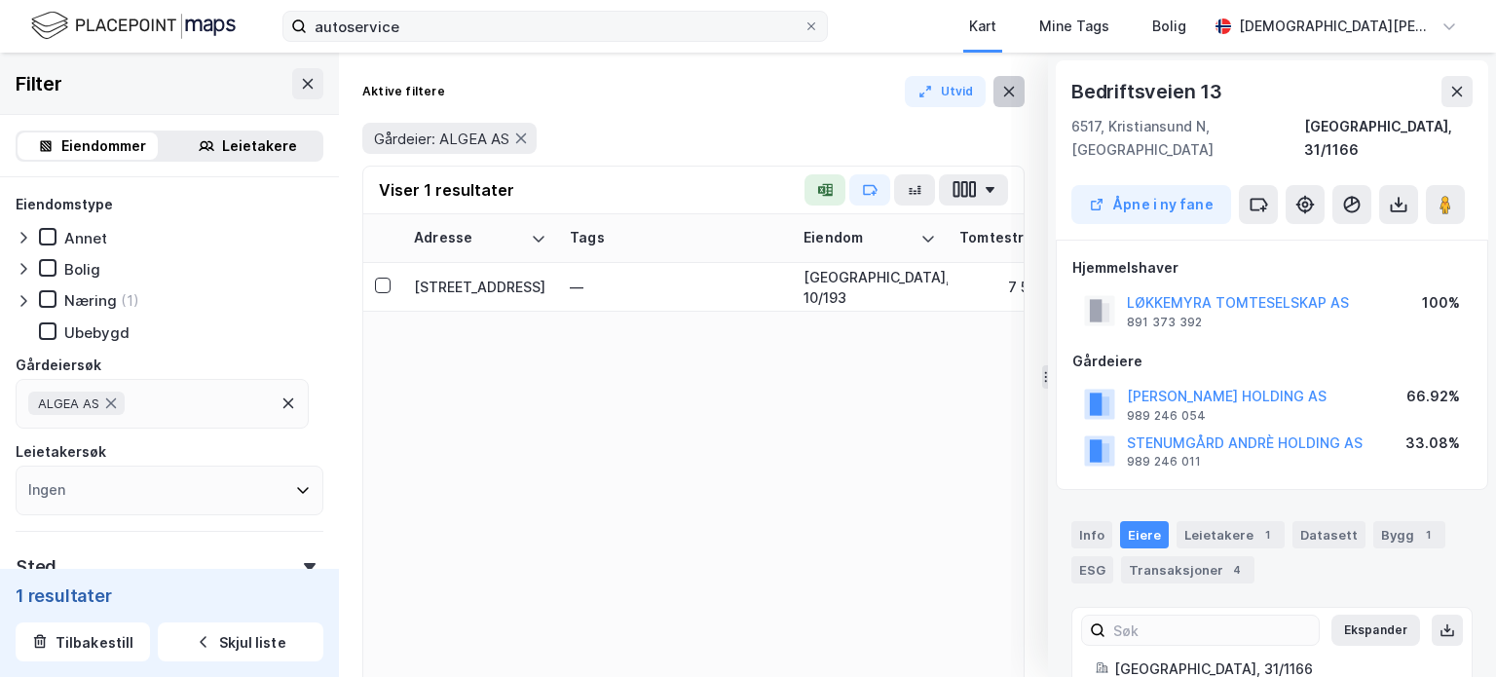
click at [1013, 84] on icon at bounding box center [1009, 92] width 16 height 16
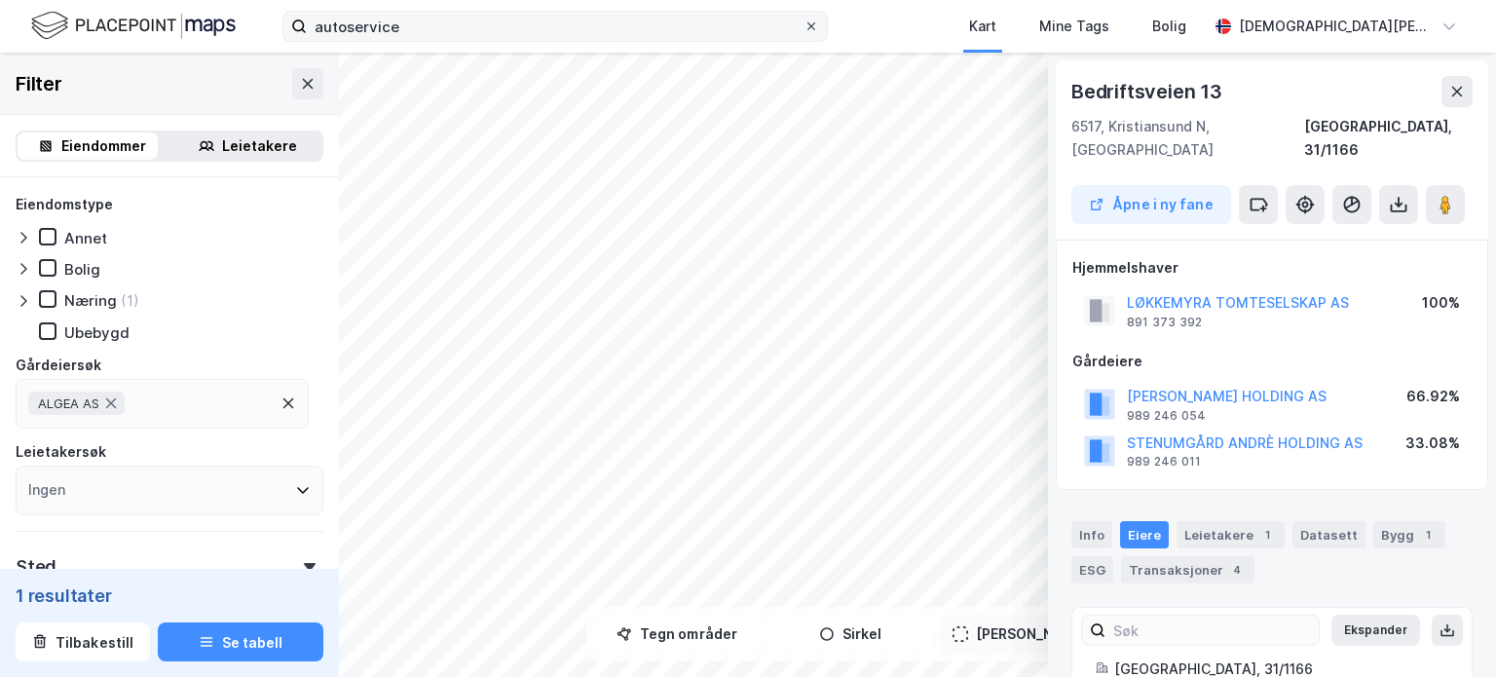
click at [815, 24] on icon at bounding box center [811, 26] width 12 height 12
click at [803, 24] on input "autoservice" at bounding box center [555, 26] width 497 height 29
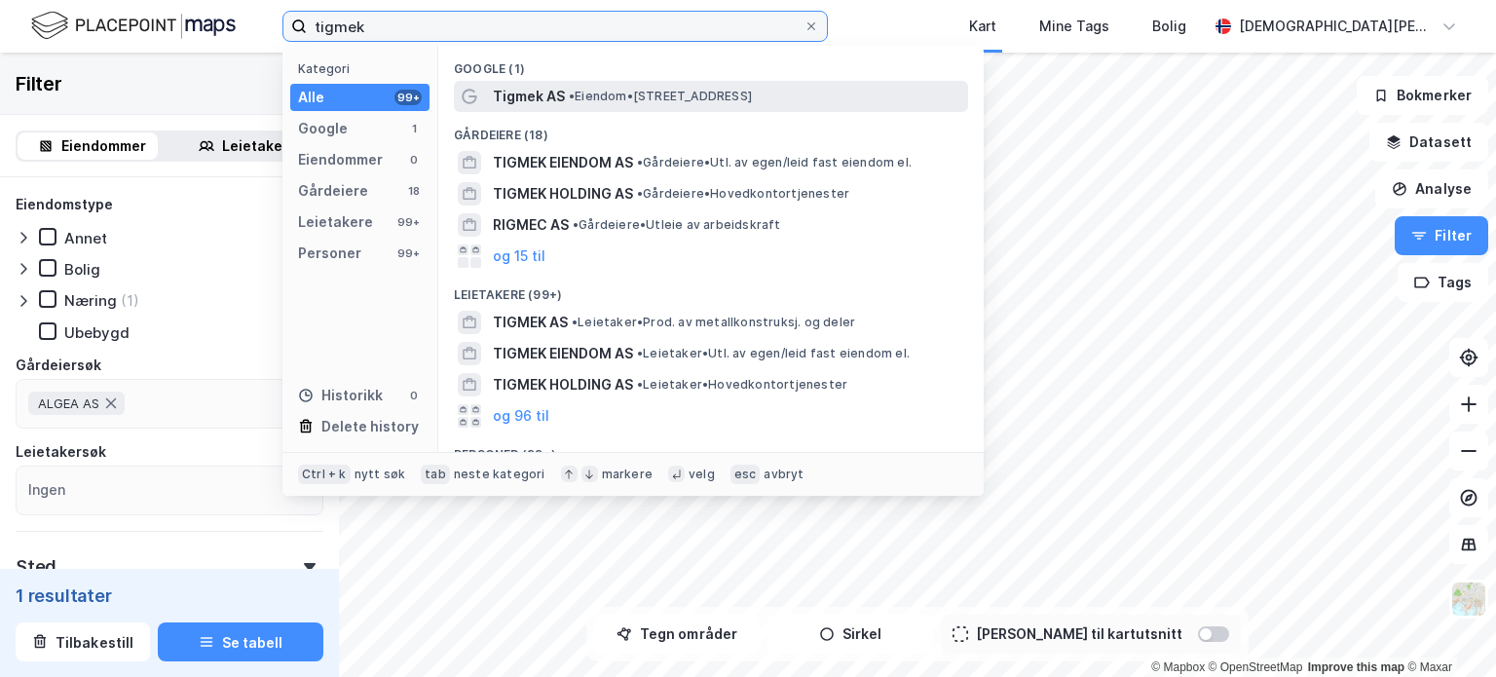
type input "tigmek"
click at [689, 99] on span "• Eiendom • [STREET_ADDRESS]" at bounding box center [660, 97] width 183 height 16
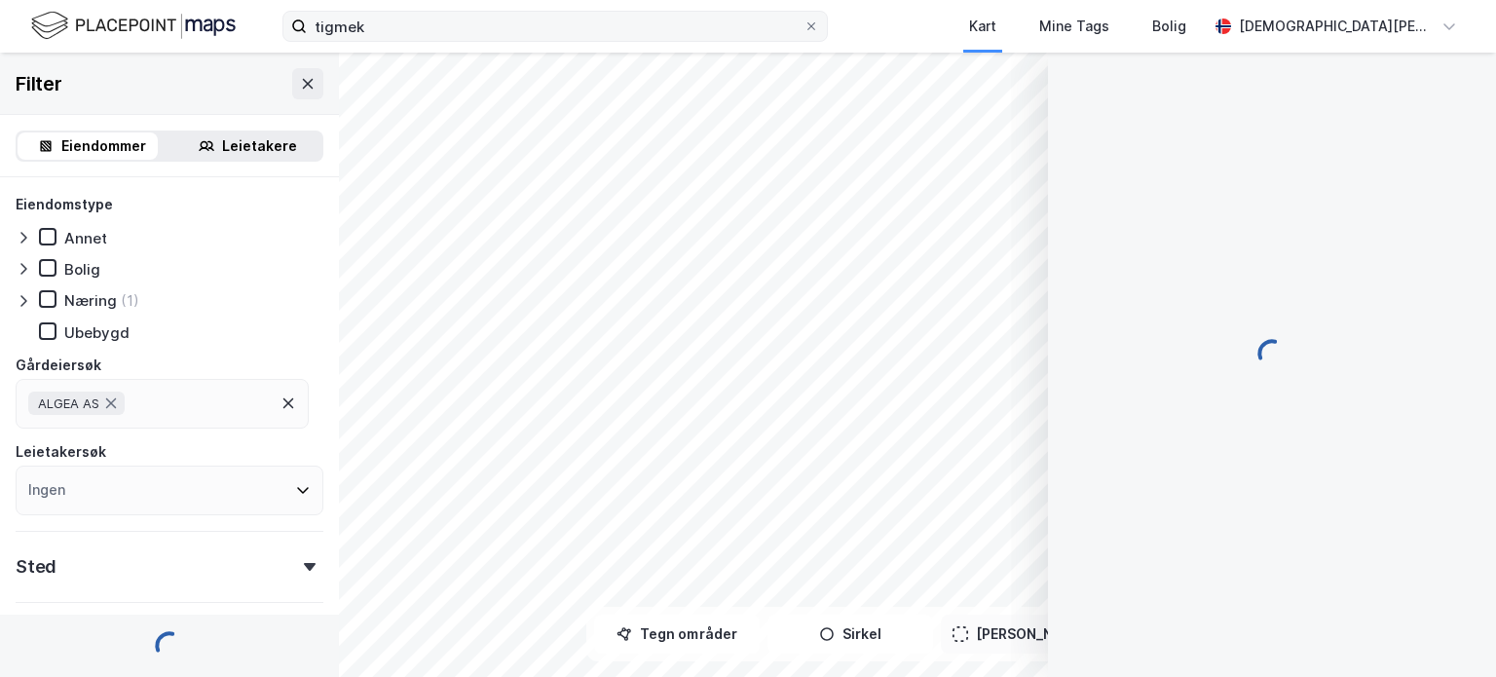
scroll to position [43, 0]
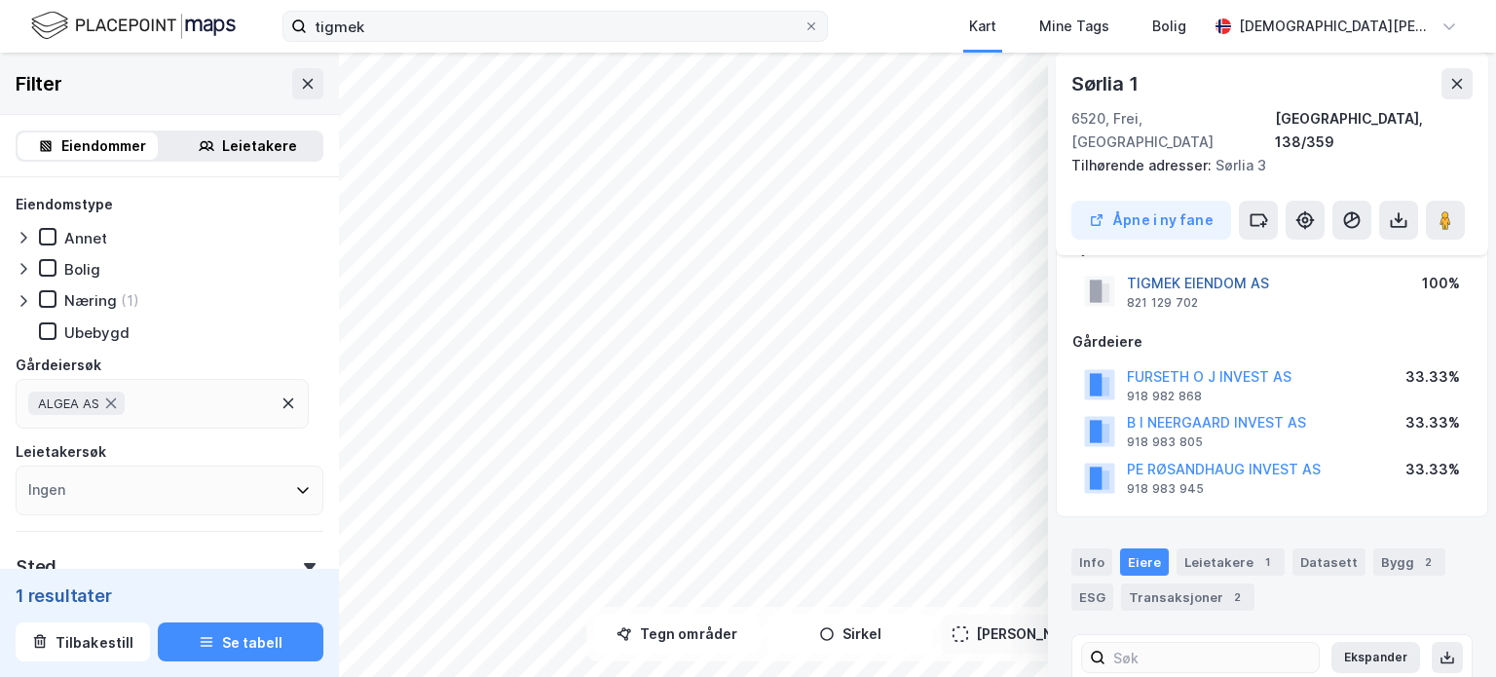
click at [0, 0] on button "TIGMEK EIENDOM AS" at bounding box center [0, 0] width 0 height 0
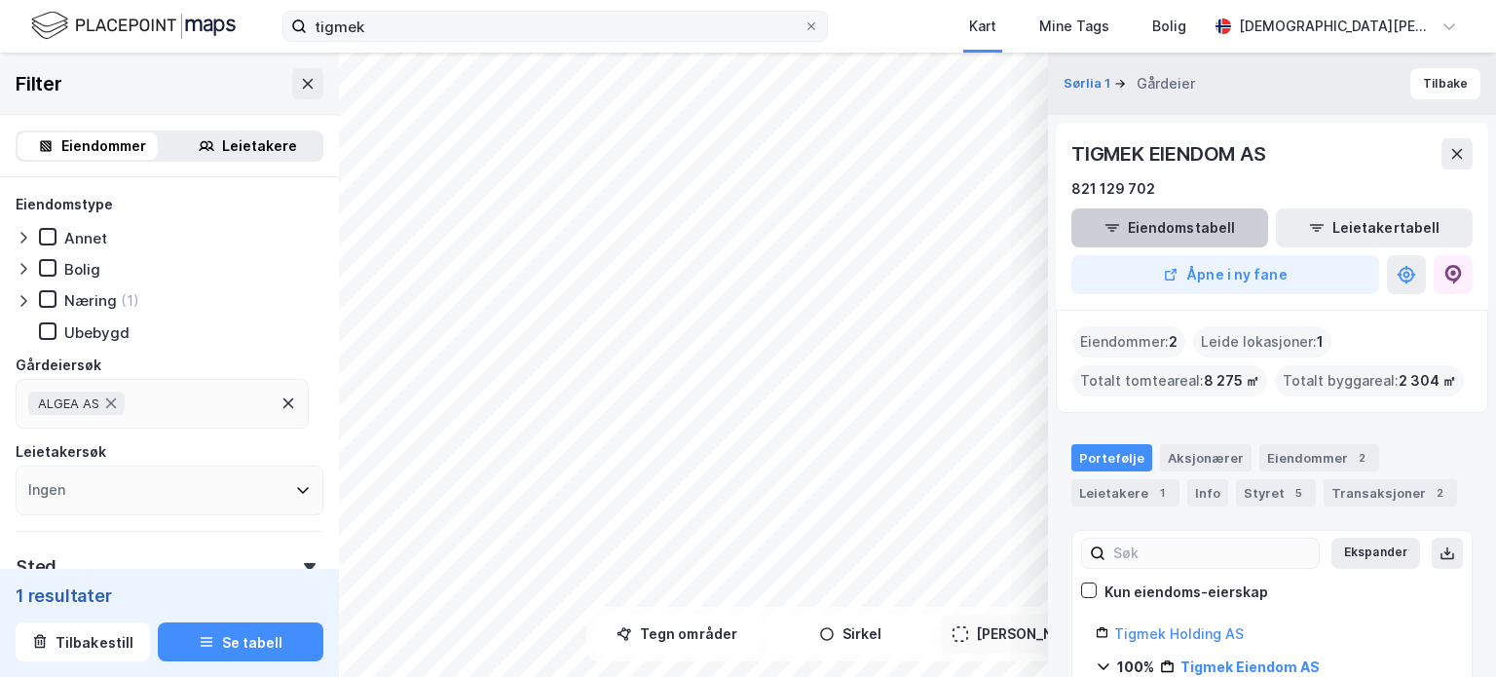
click at [1187, 226] on button "Eiendomstabell" at bounding box center [1169, 227] width 197 height 39
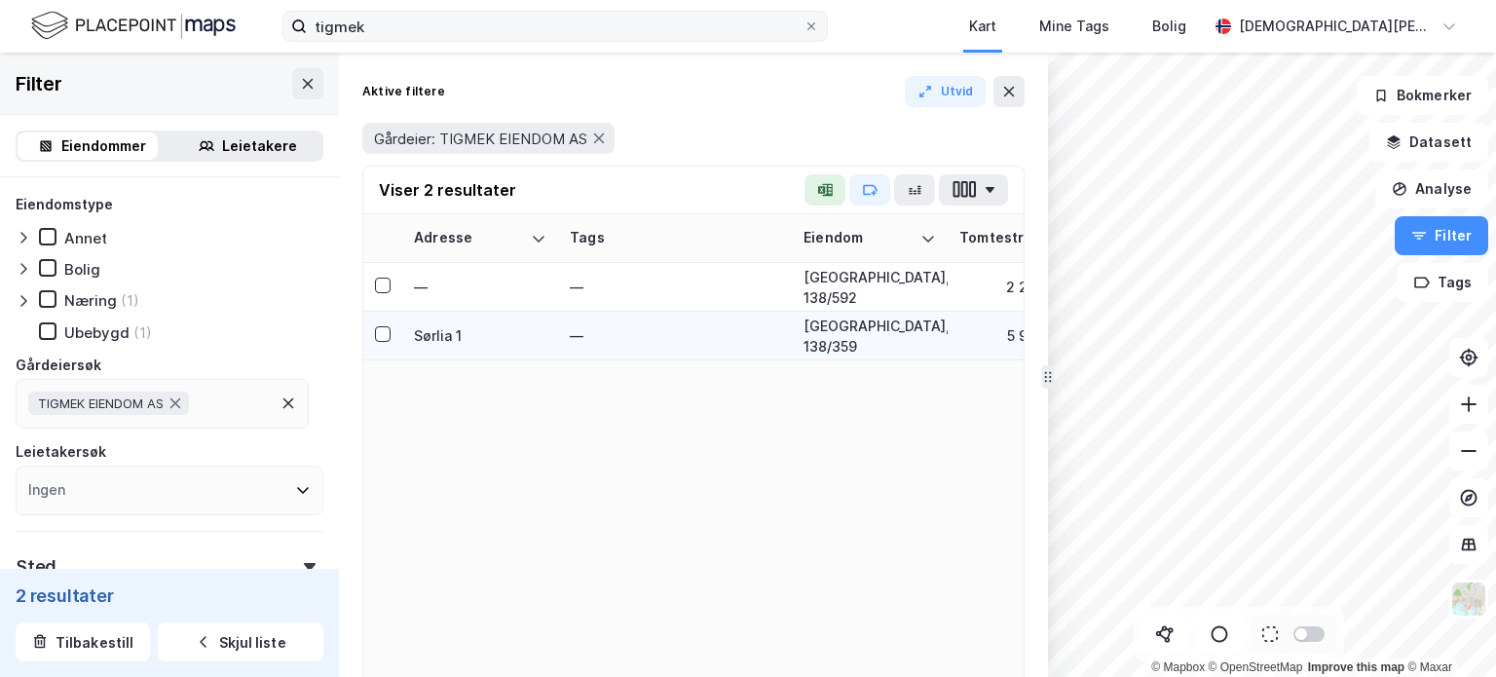
click at [849, 333] on div "[GEOGRAPHIC_DATA], 138/359" at bounding box center [869, 335] width 132 height 41
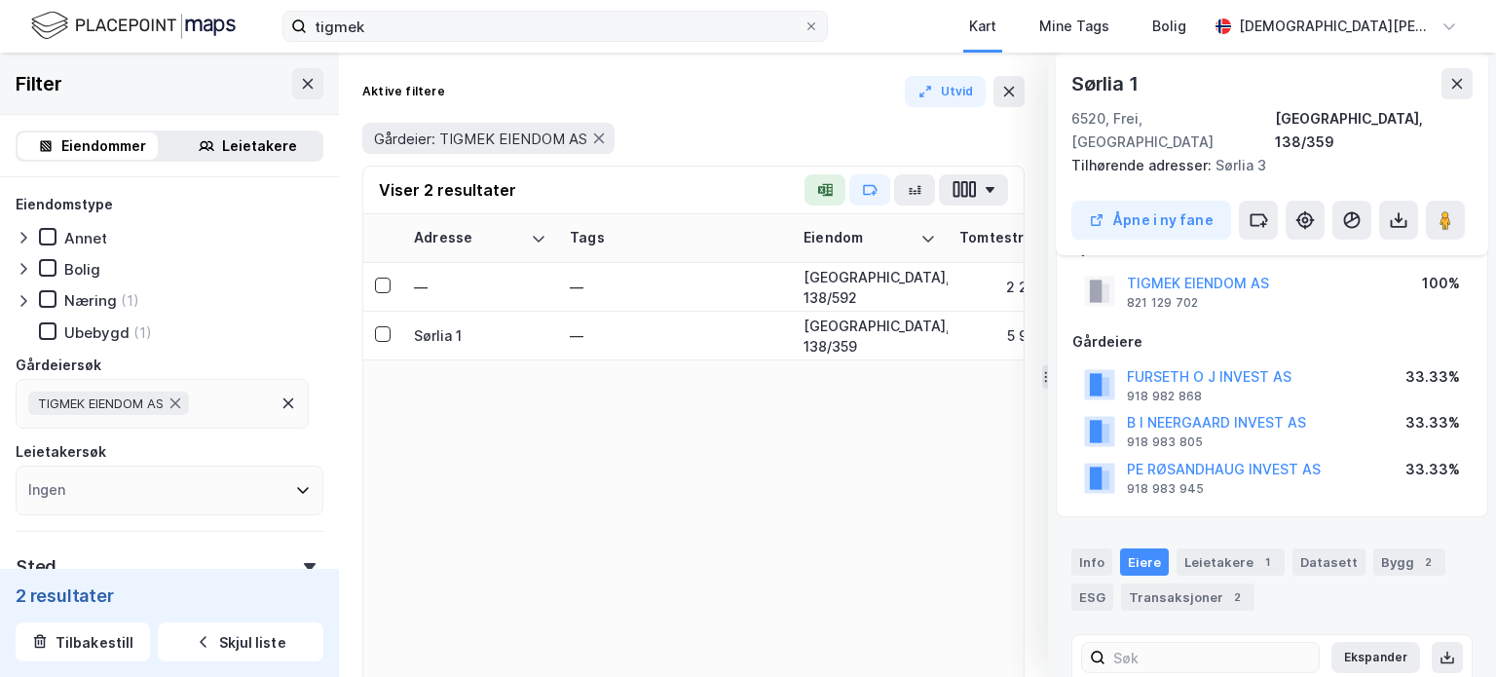
scroll to position [197, 0]
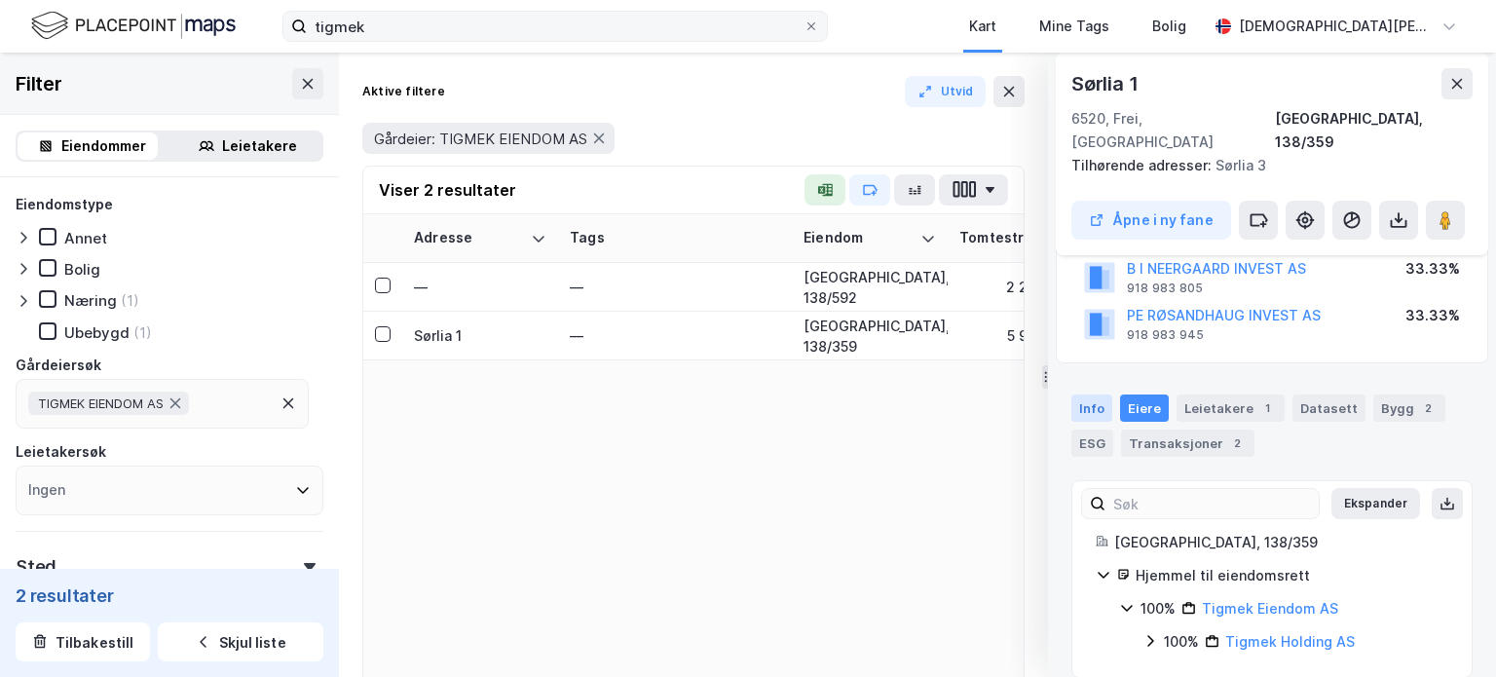
click at [1093, 394] on div "Info" at bounding box center [1091, 407] width 41 height 27
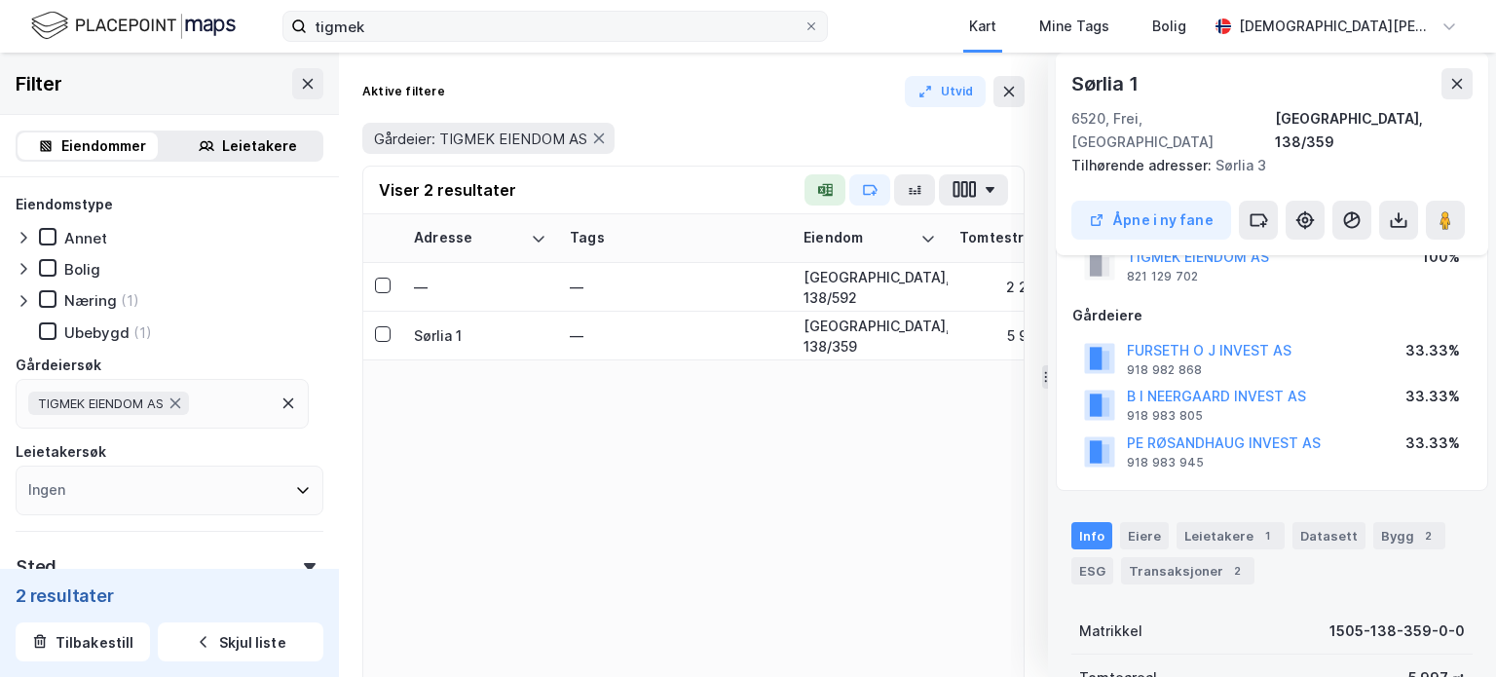
scroll to position [0, 0]
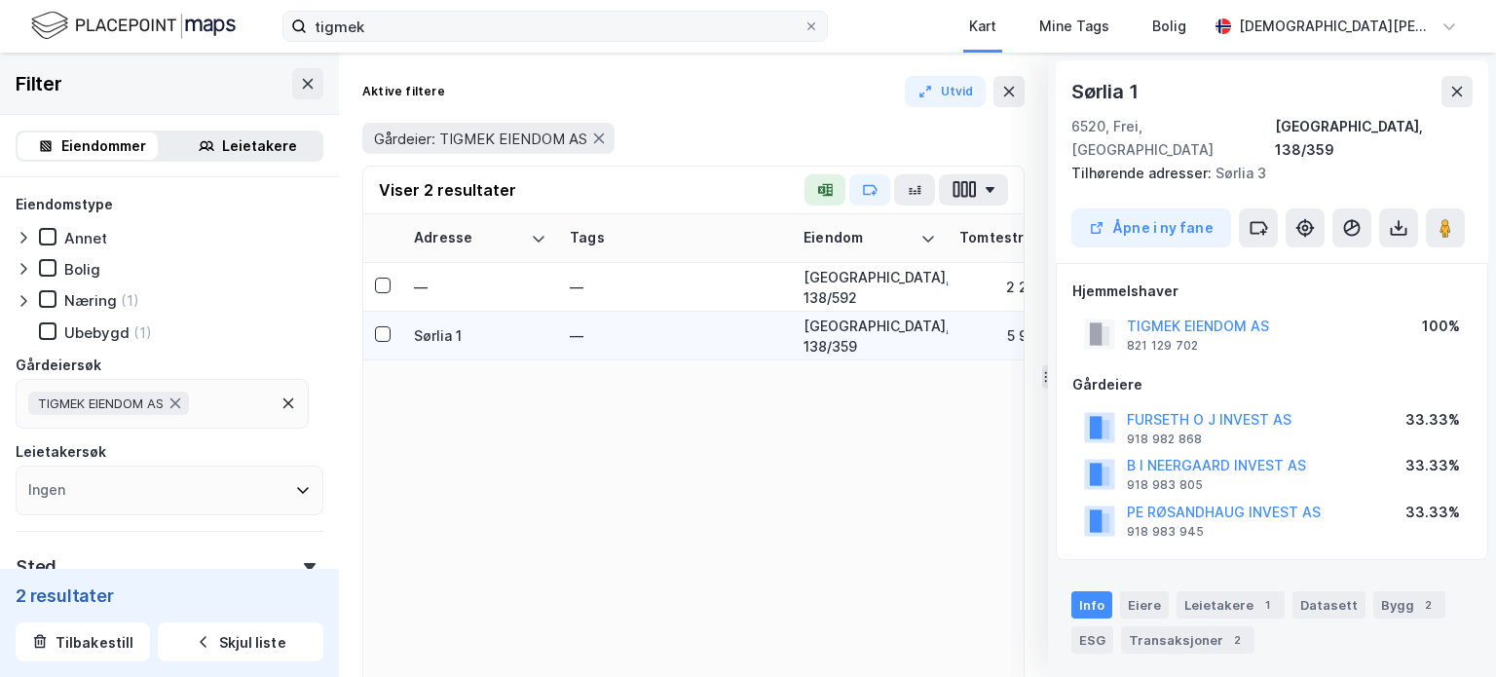
click at [838, 337] on div "[GEOGRAPHIC_DATA], 138/359" at bounding box center [869, 335] width 132 height 41
click at [1456, 87] on icon at bounding box center [1457, 92] width 16 height 16
